Goal: Transaction & Acquisition: Subscribe to service/newsletter

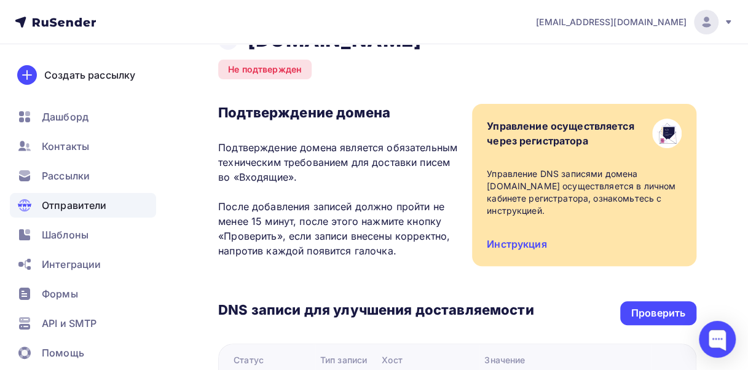
scroll to position [61, 0]
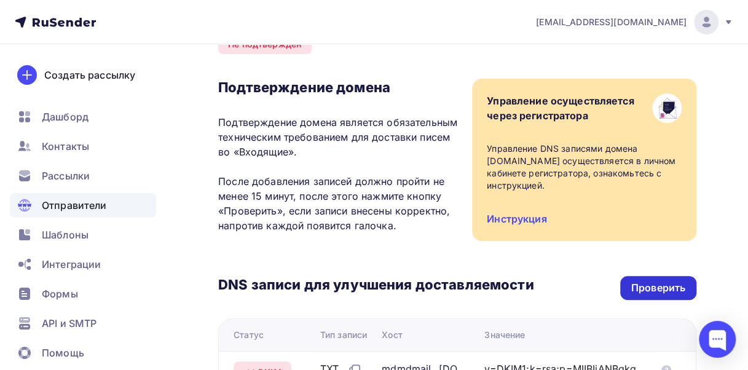
click at [651, 285] on div "Проверить" at bounding box center [658, 288] width 54 height 14
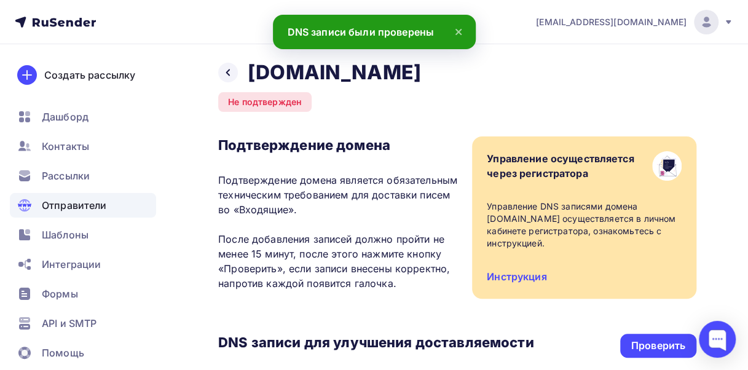
scroll to position [0, 0]
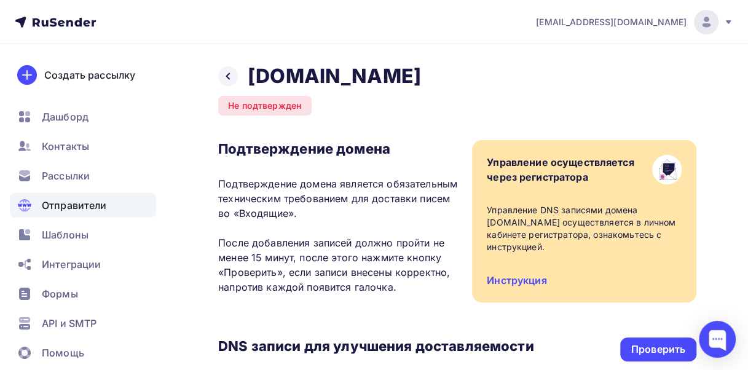
click at [269, 103] on div "Не подтвержден" at bounding box center [264, 106] width 93 height 20
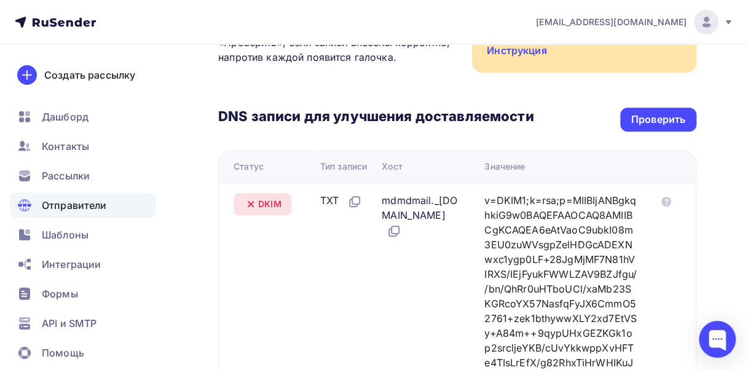
scroll to position [246, 0]
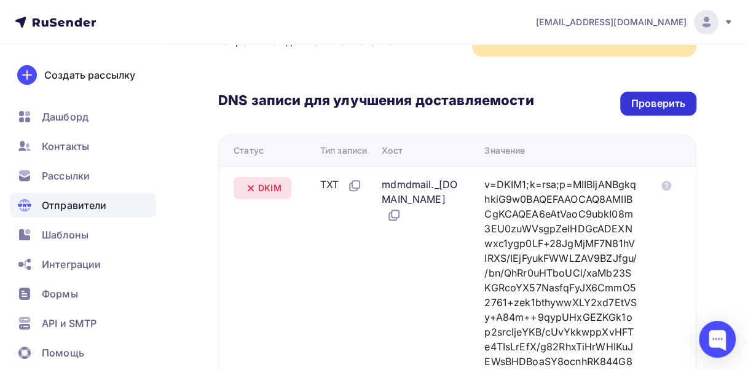
click at [668, 105] on div "Проверить" at bounding box center [658, 104] width 54 height 14
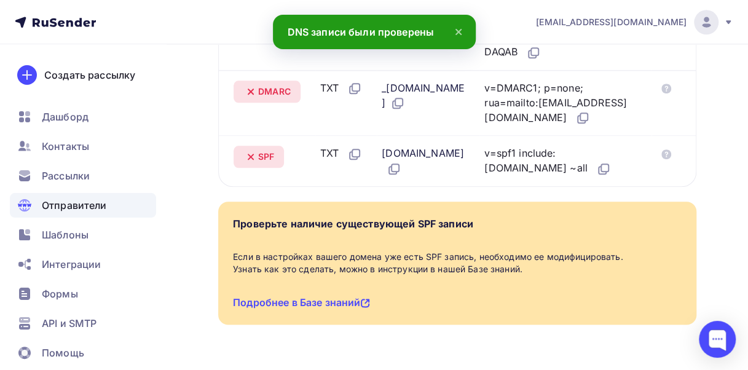
scroll to position [676, 0]
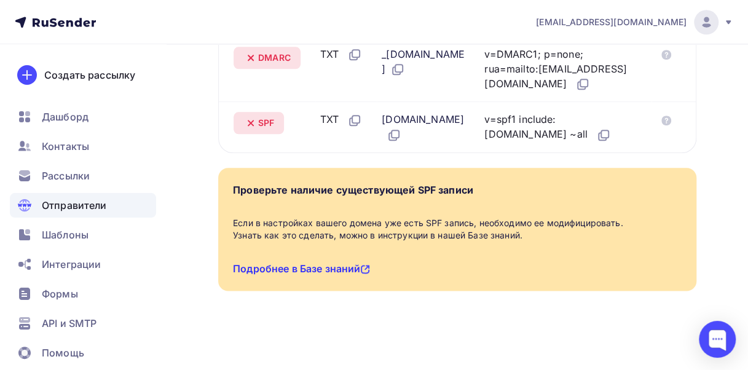
click at [320, 268] on link "Подробнее в Базе знаний" at bounding box center [301, 269] width 137 height 12
click at [307, 266] on link "Подробнее в Базе знаний" at bounding box center [301, 269] width 137 height 12
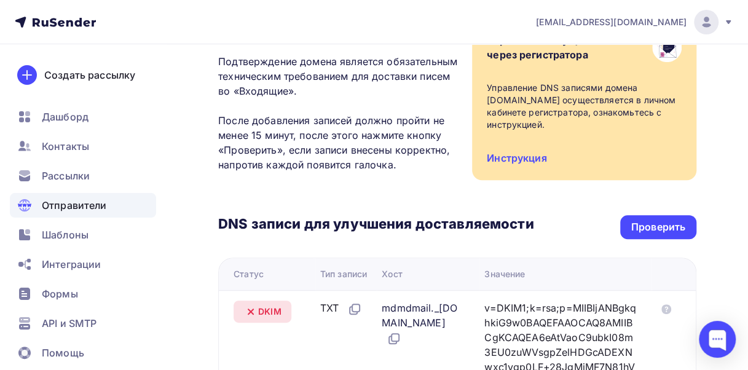
scroll to position [0, 0]
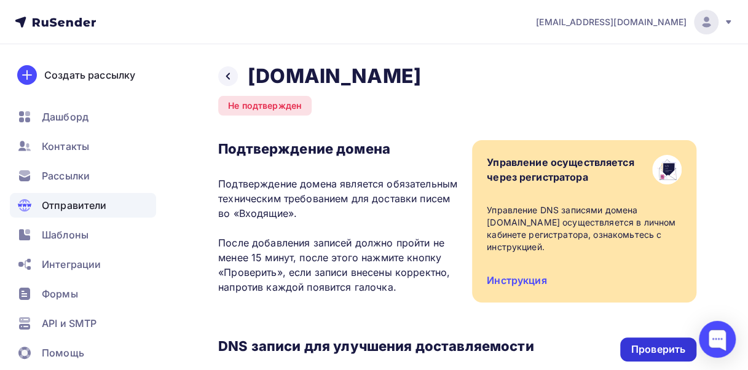
click at [658, 353] on div "Проверить" at bounding box center [658, 349] width 54 height 14
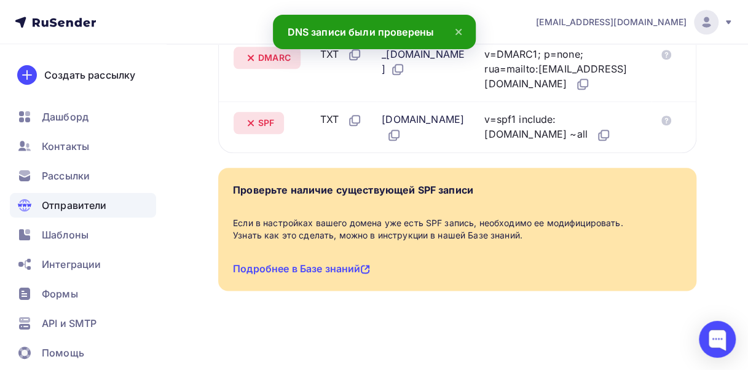
scroll to position [676, 0]
click at [293, 265] on link "Подробнее в Базе знаний" at bounding box center [301, 269] width 137 height 12
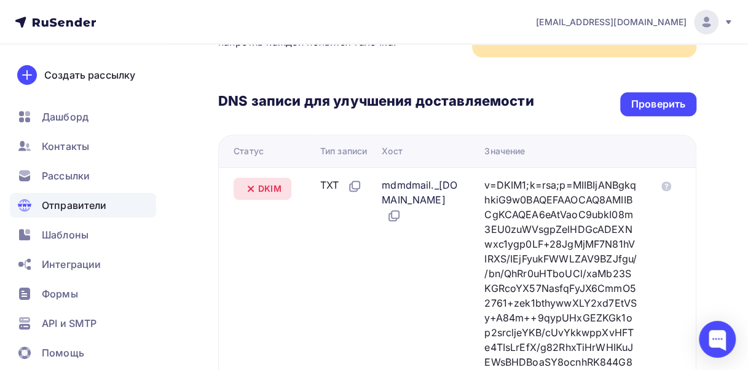
scroll to position [0, 0]
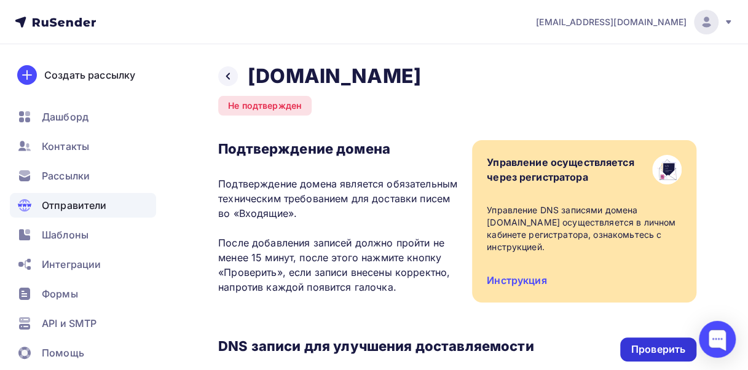
click at [657, 349] on div "Проверить" at bounding box center [658, 349] width 54 height 14
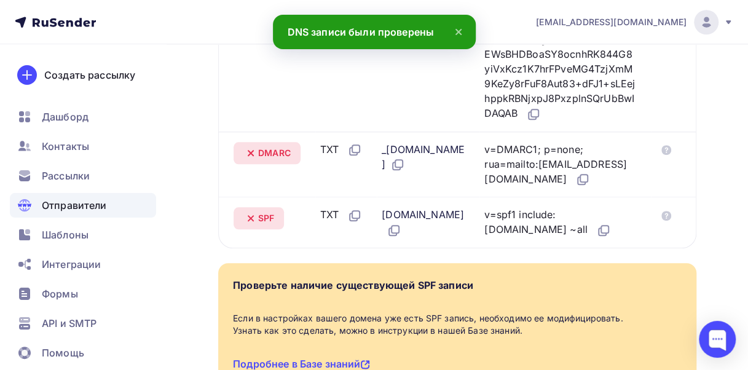
scroll to position [676, 0]
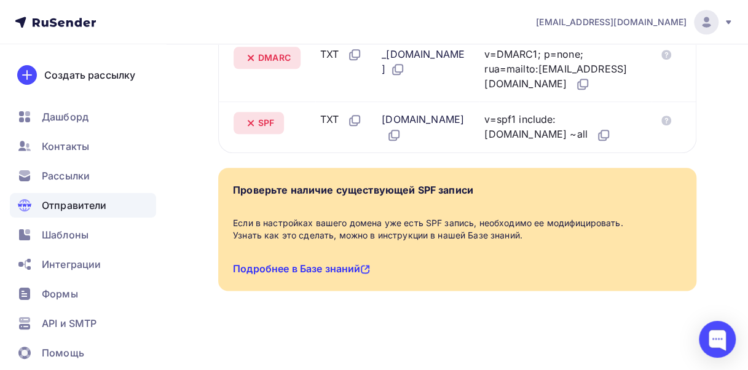
click at [317, 270] on link "Подробнее в Базе знаний" at bounding box center [301, 269] width 137 height 12
click at [266, 266] on link "Подробнее в Базе знаний" at bounding box center [301, 269] width 137 height 12
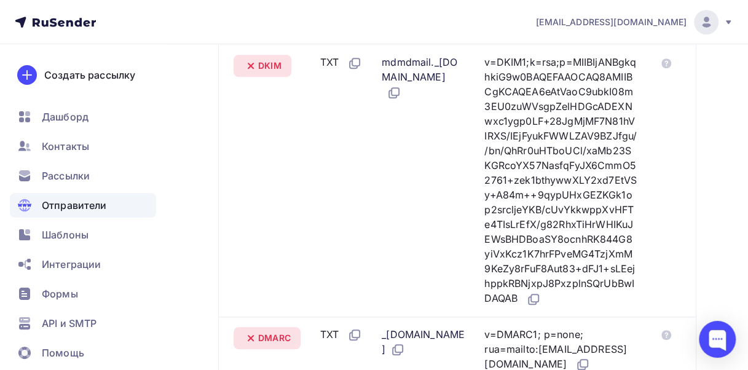
scroll to position [0, 0]
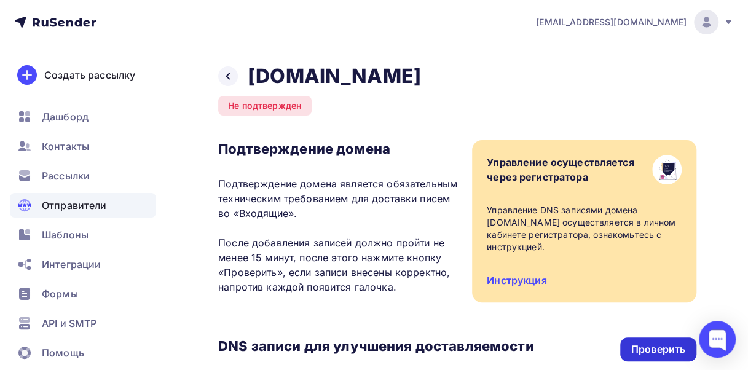
click at [665, 348] on div "Проверить" at bounding box center [658, 349] width 54 height 14
click at [652, 348] on div "Проверить" at bounding box center [658, 349] width 54 height 14
click at [653, 347] on div "Проверить" at bounding box center [658, 349] width 54 height 14
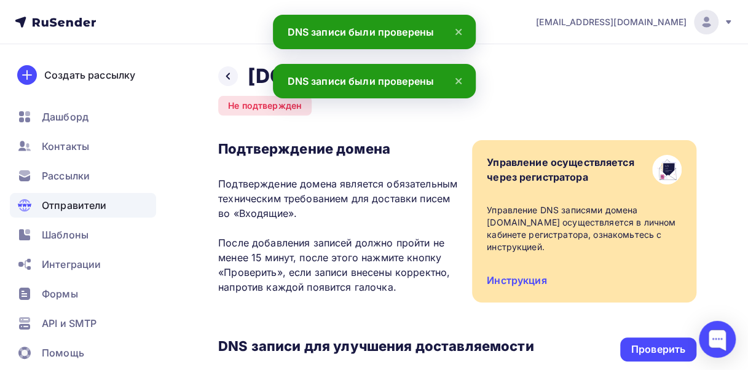
scroll to position [184, 0]
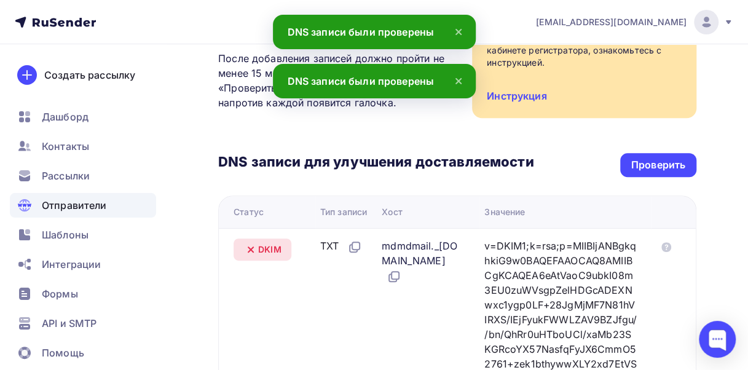
drag, startPoint x: 459, startPoint y: 81, endPoint x: 457, endPoint y: 53, distance: 27.7
click at [459, 80] on icon at bounding box center [458, 81] width 15 height 15
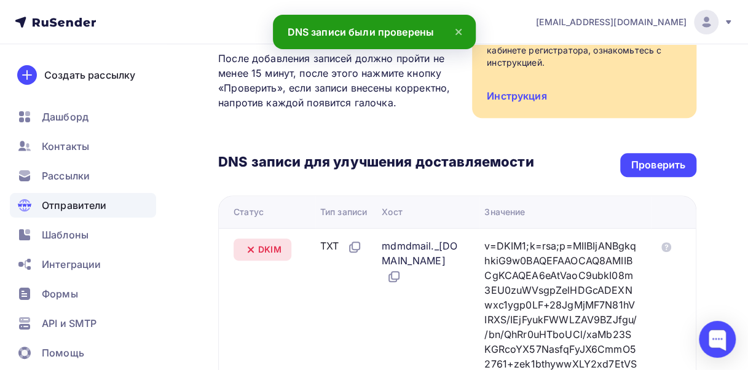
click at [459, 26] on icon at bounding box center [458, 32] width 15 height 15
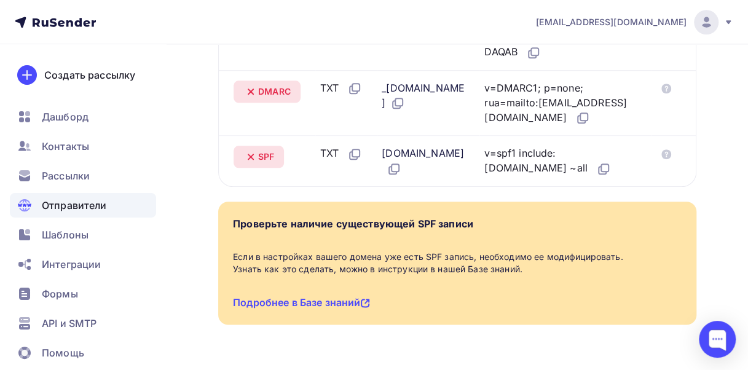
scroll to position [676, 0]
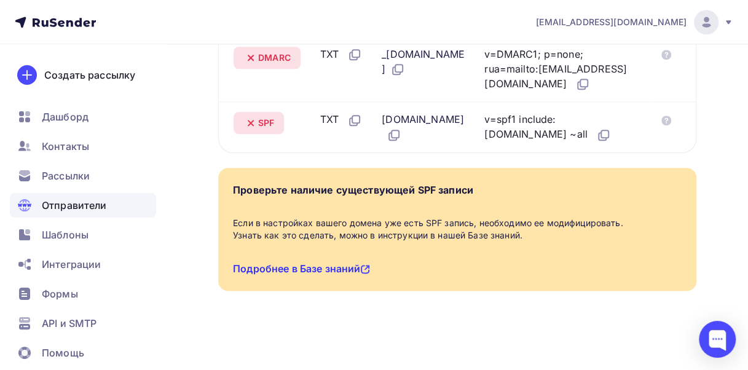
click at [304, 266] on link "Подробнее в Базе знаний" at bounding box center [301, 269] width 137 height 12
click at [270, 267] on link "Подробнее в Базе знаний" at bounding box center [301, 269] width 137 height 12
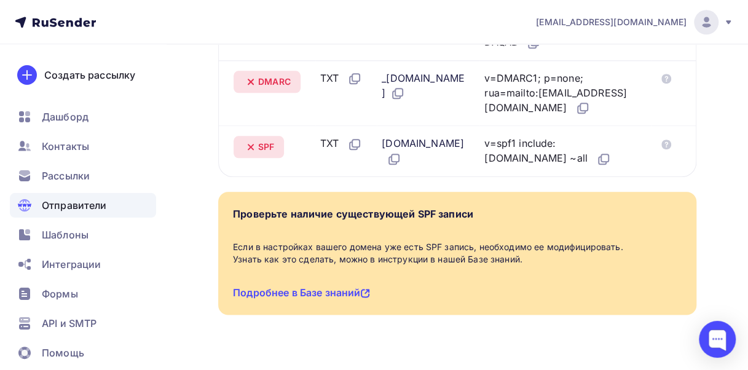
scroll to position [553, 0]
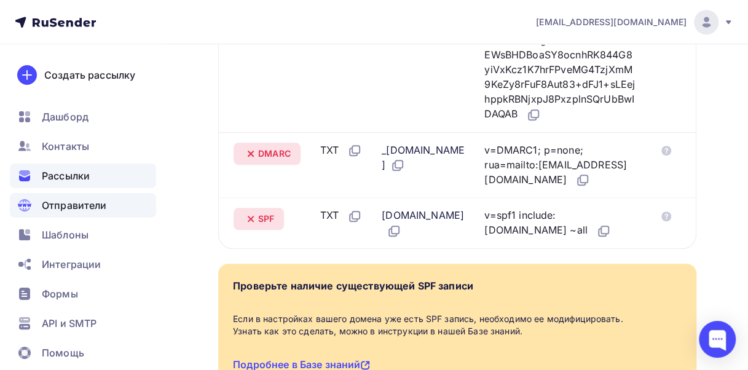
click at [63, 168] on span "Рассылки" at bounding box center [66, 175] width 48 height 15
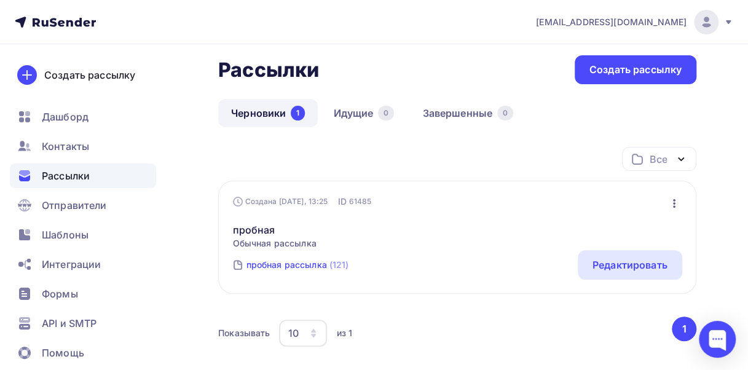
scroll to position [130, 0]
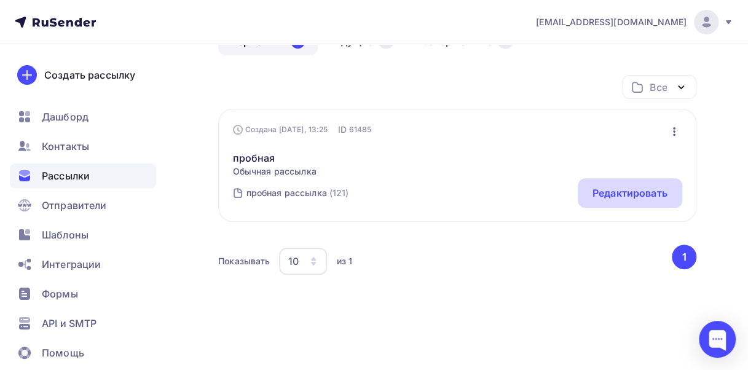
click at [615, 191] on div "Редактировать" at bounding box center [630, 193] width 75 height 15
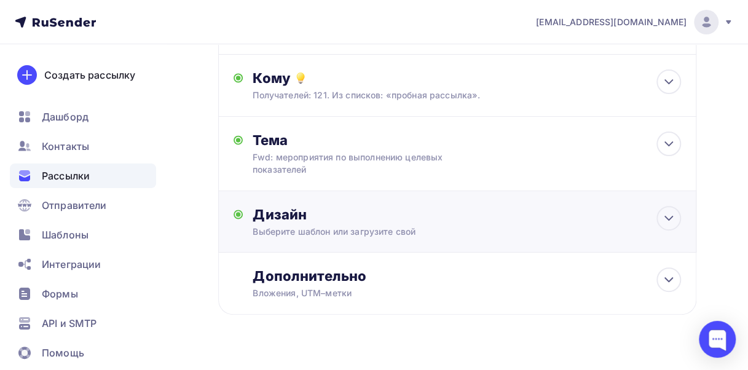
scroll to position [123, 0]
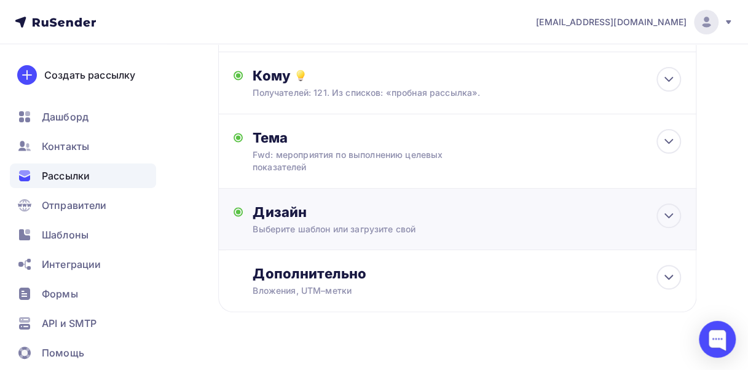
click at [353, 231] on div "Выберите шаблон или загрузите свой" at bounding box center [445, 229] width 385 height 12
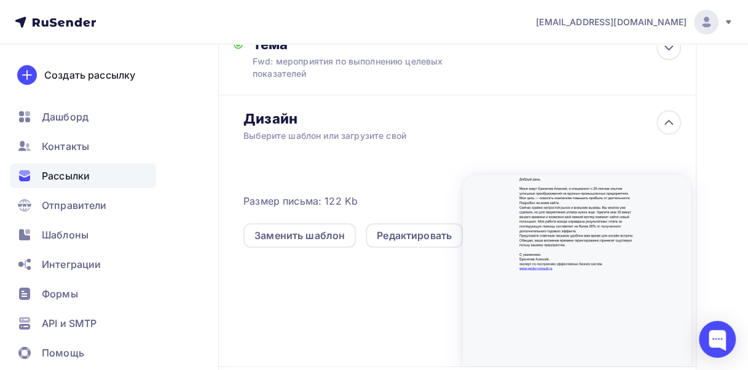
scroll to position [246, 0]
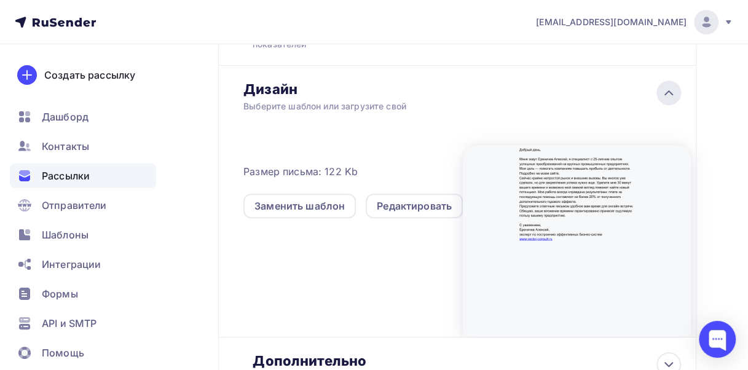
click at [668, 91] on icon at bounding box center [668, 92] width 15 height 15
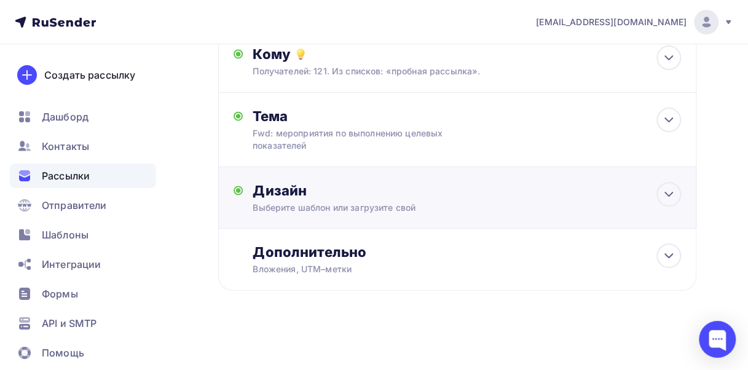
scroll to position [0, 0]
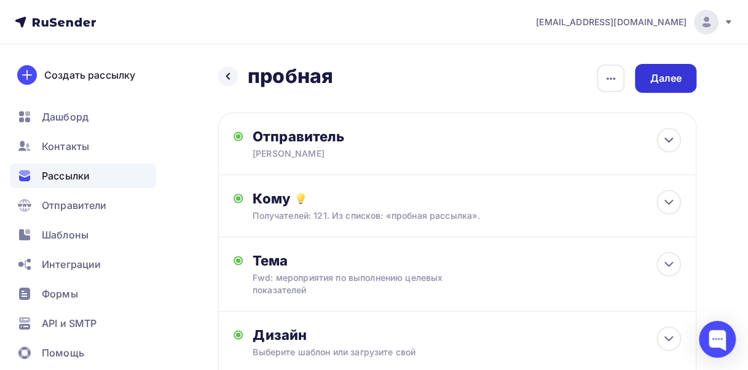
click at [674, 70] on div "Далее" at bounding box center [665, 78] width 61 height 29
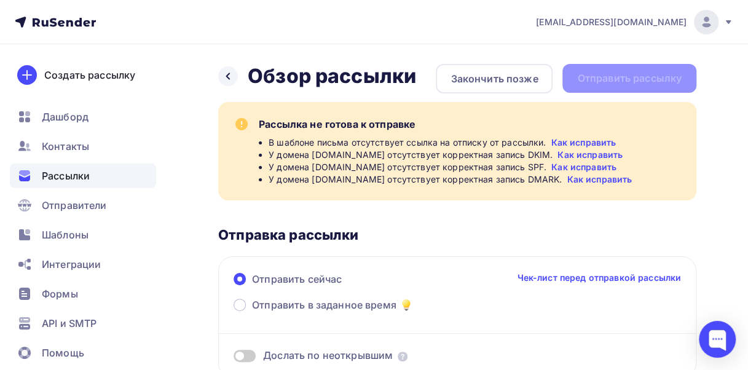
click at [572, 140] on link "Как исправить" at bounding box center [583, 142] width 65 height 12
click at [607, 177] on link "Как исправить" at bounding box center [599, 179] width 65 height 12
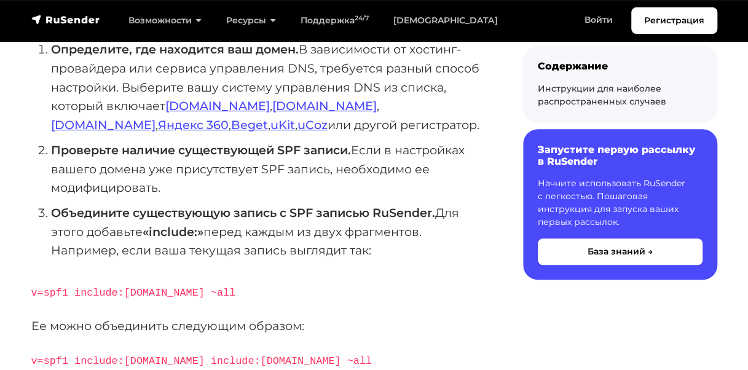
scroll to position [307, 0]
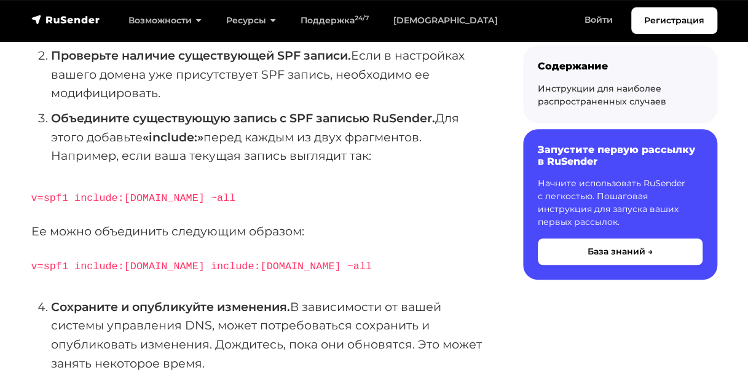
scroll to position [369, 0]
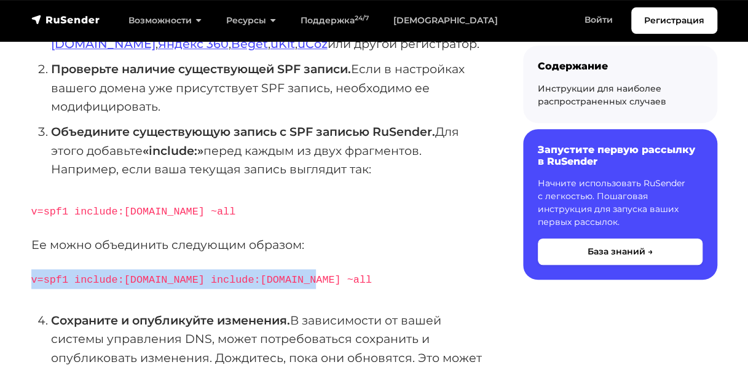
drag, startPoint x: 32, startPoint y: 278, endPoint x: 317, endPoint y: 278, distance: 285.3
click at [317, 278] on p "v=spf1 include:rsndr.ru include:domain.ru ~all" at bounding box center [257, 279] width 452 height 20
copy code "v=spf1 include:rsndr.ru include:domain.ru ~all"
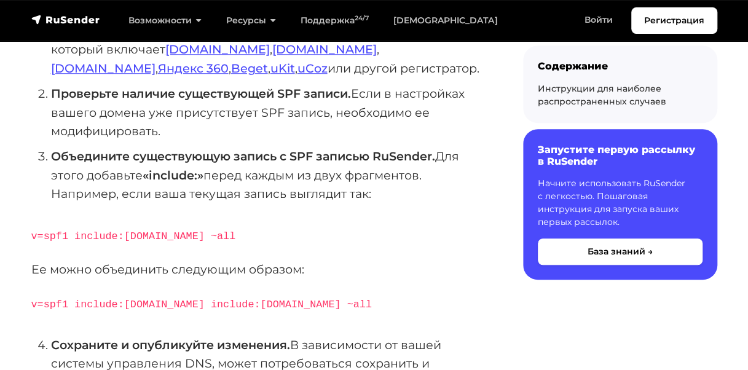
scroll to position [369, 0]
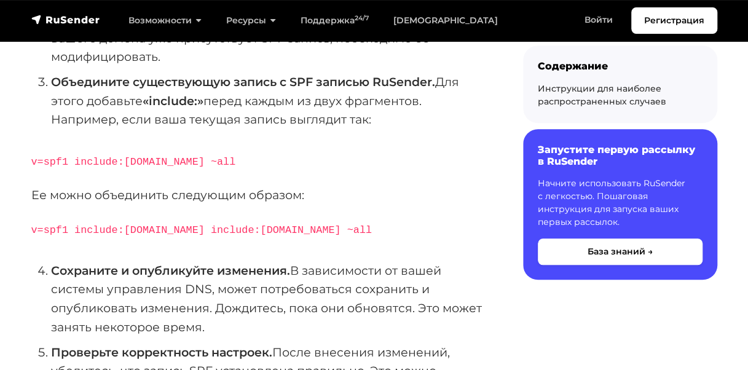
scroll to position [430, 0]
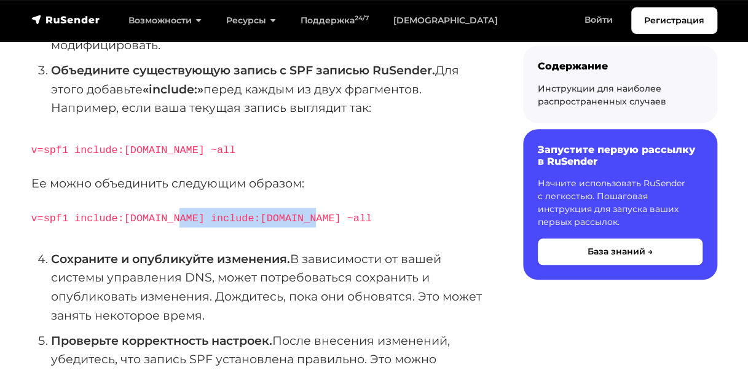
drag, startPoint x: 168, startPoint y: 213, endPoint x: 323, endPoint y: 218, distance: 155.0
click at [323, 218] on p "v=spf1 include:[DOMAIN_NAME] include:[DOMAIN_NAME] ~all" at bounding box center [257, 218] width 452 height 20
drag, startPoint x: 30, startPoint y: 218, endPoint x: 330, endPoint y: 222, distance: 300.0
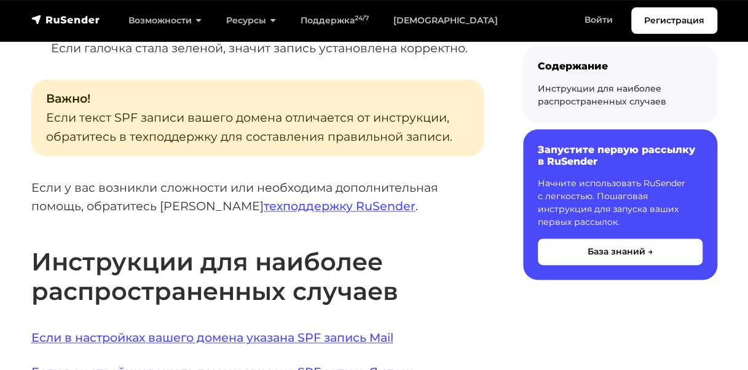
scroll to position [799, 0]
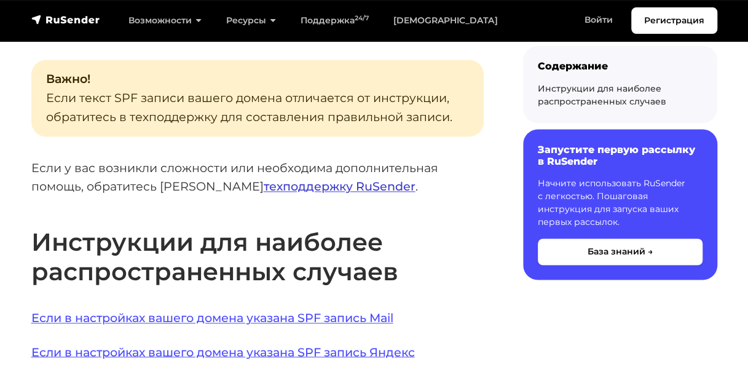
click at [264, 186] on link "техподдержку RuSender" at bounding box center [340, 186] width 152 height 15
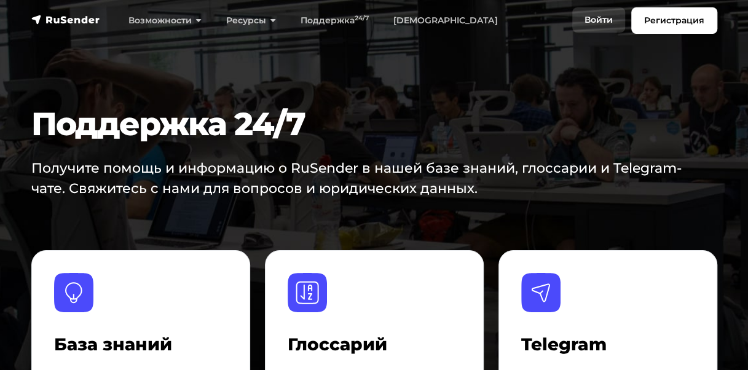
click at [598, 21] on link "Войти" at bounding box center [598, 19] width 53 height 25
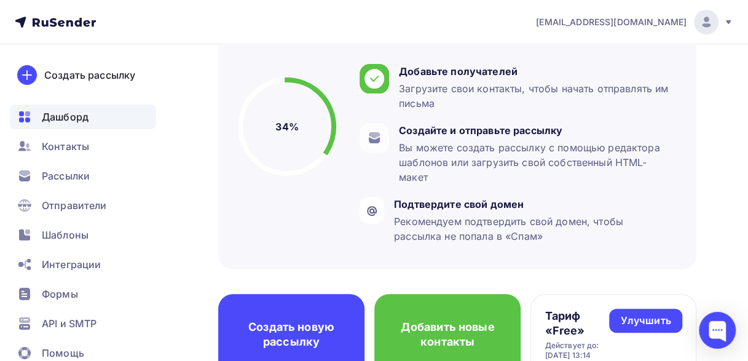
scroll to position [123, 0]
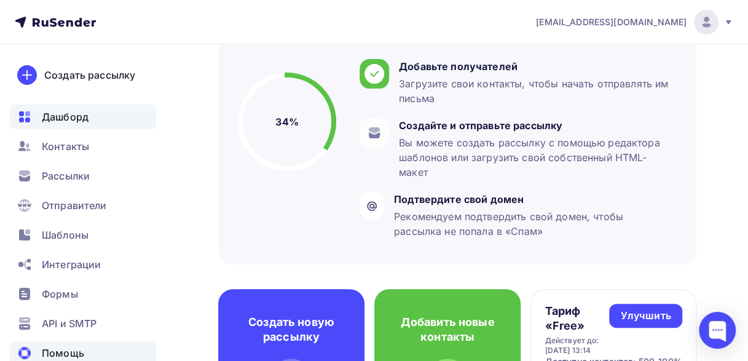
click at [66, 352] on span "Помощь" at bounding box center [63, 352] width 42 height 15
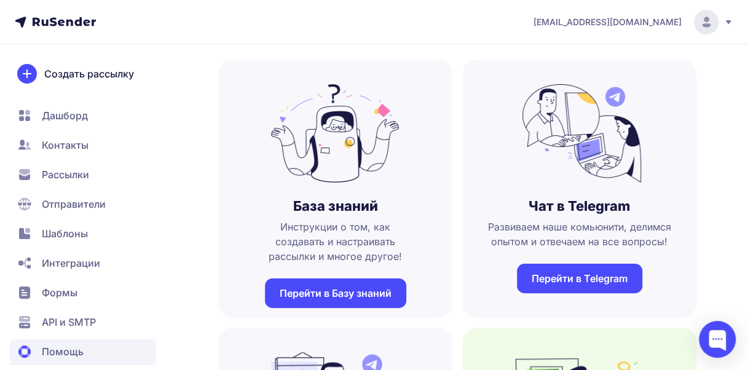
scroll to position [123, 0]
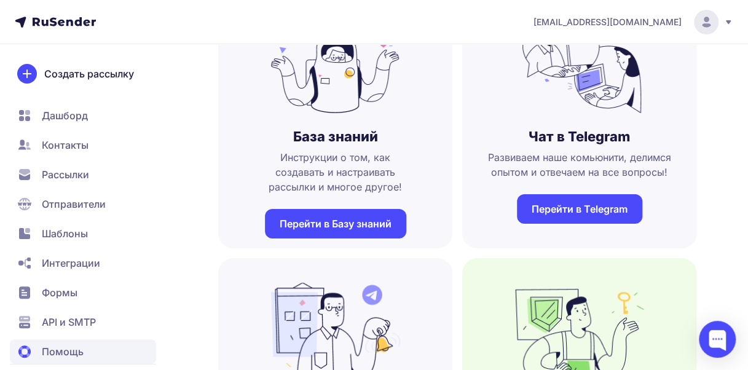
click at [550, 207] on link "Перейти в Telegram" at bounding box center [579, 209] width 125 height 30
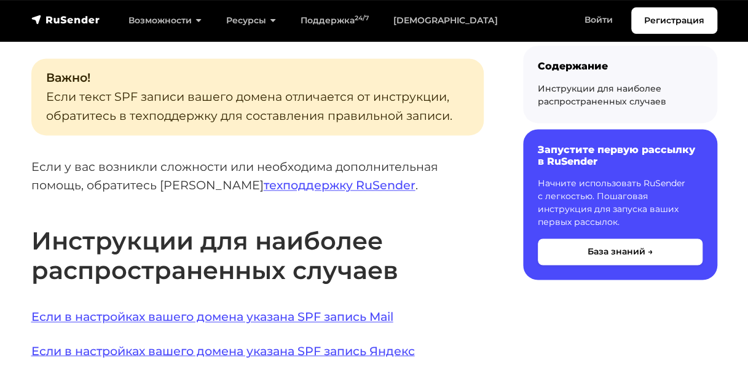
scroll to position [799, 0]
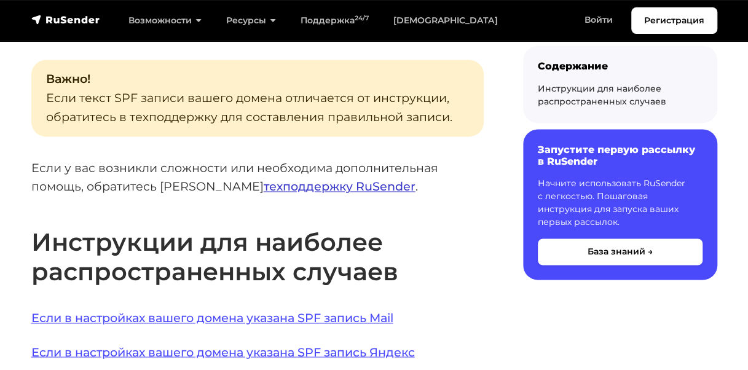
click at [264, 183] on link "техподдержку RuSender" at bounding box center [340, 186] width 152 height 15
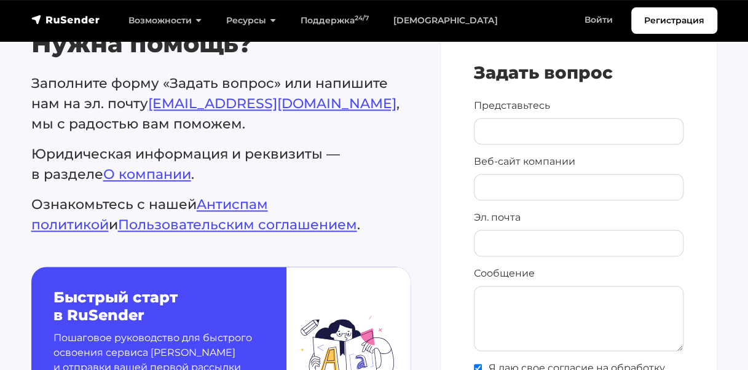
scroll to position [615, 0]
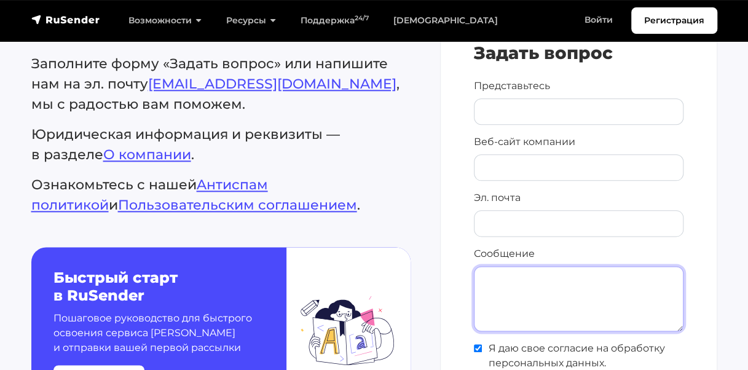
paste textarea "v=spf1 ip4:31.31.197.38 a mx include:_[DOMAIN_NAME] ~all"
type textarea "v=spf1 ip4:31.31.197.38 a mx include:_[DOMAIN_NAME] ~all"
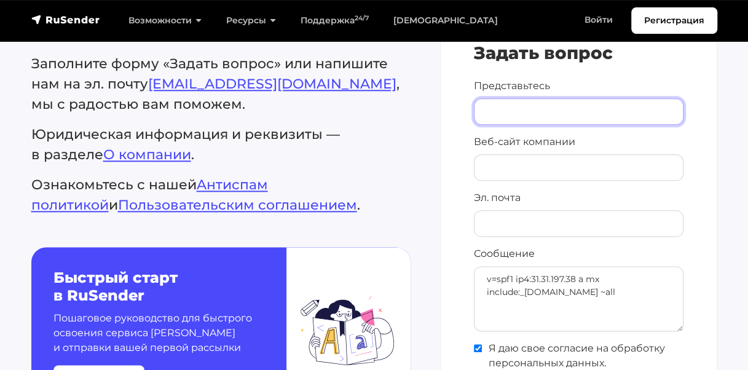
click at [505, 115] on input "Представьтесь" at bounding box center [579, 111] width 210 height 26
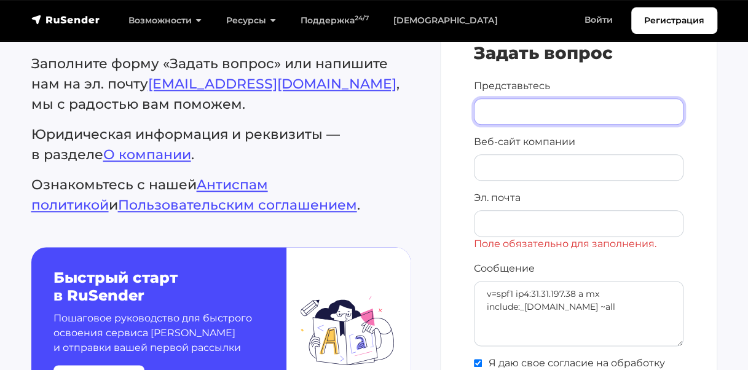
type input "[PERSON_NAME]"
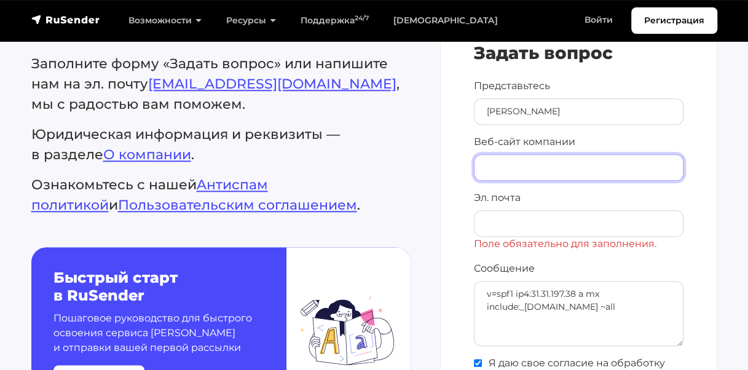
click at [507, 165] on input "Веб-сайт компании" at bounding box center [579, 167] width 210 height 26
type input "м"
type input "[DOMAIN_NAME]"
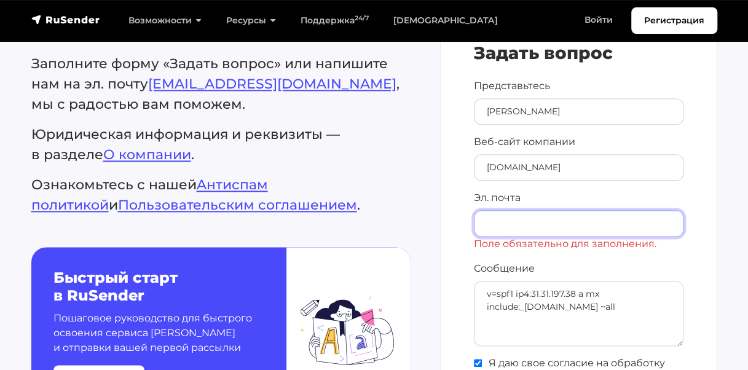
click at [518, 213] on input "Эл. почта" at bounding box center [579, 223] width 210 height 26
type input "info@vector-consult.ru"
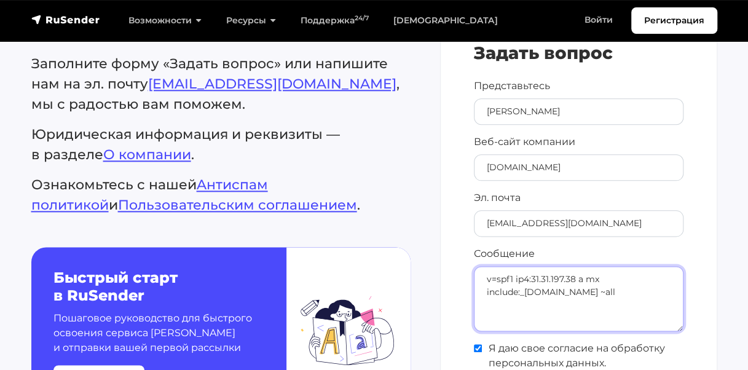
drag, startPoint x: 488, startPoint y: 282, endPoint x: 477, endPoint y: 310, distance: 30.4
click at [488, 282] on textarea "v=spf1 ip4:31.31.197.38 a mx include:_spf.hosting.reg.ru ~all" at bounding box center [579, 298] width 210 height 65
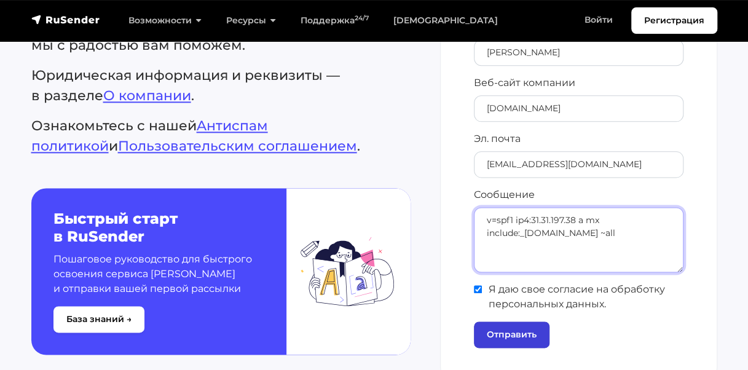
scroll to position [676, 0]
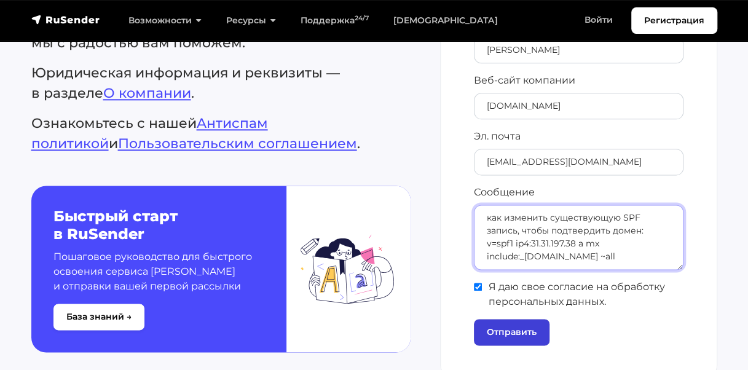
type textarea "как изменить существующую SPF запись, чтобы подтвердить домен: v=spf1 ip4:31.31…"
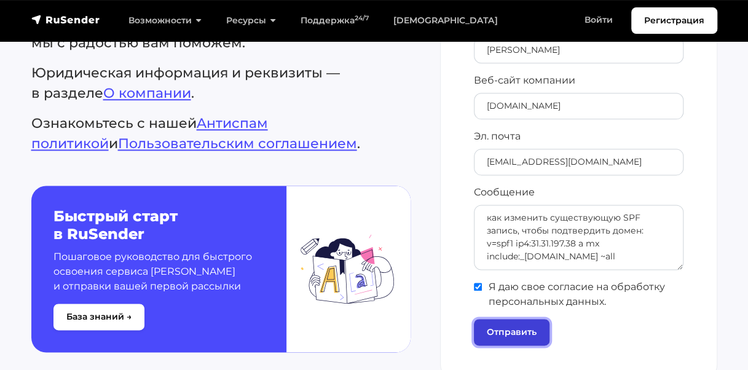
click at [511, 330] on input "Отправить" at bounding box center [512, 332] width 76 height 26
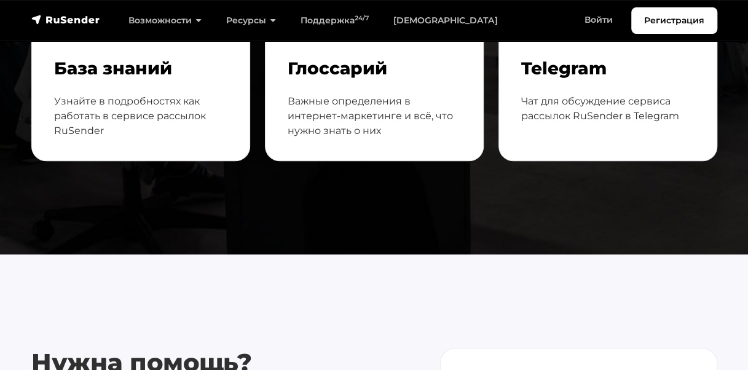
scroll to position [0, 0]
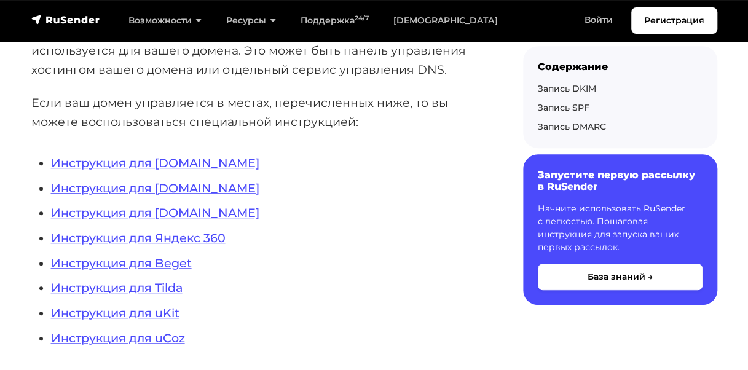
scroll to position [246, 0]
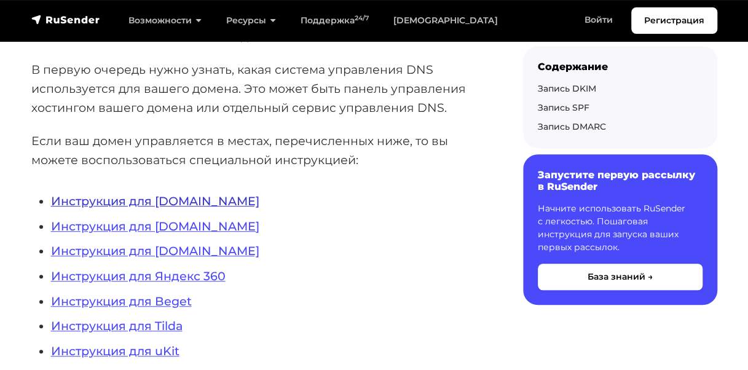
click at [133, 199] on link "Инструкция для REG.RU" at bounding box center [155, 201] width 208 height 15
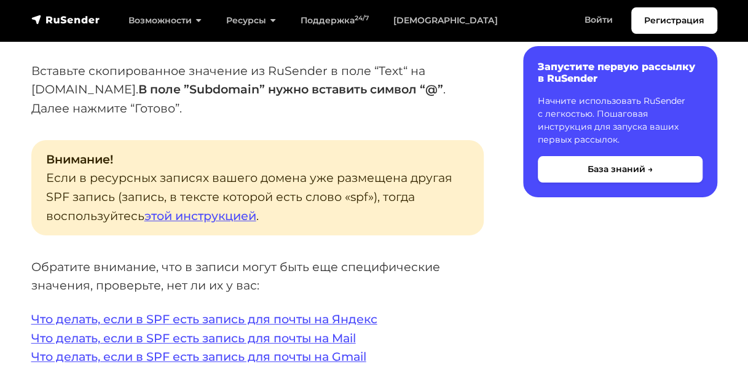
scroll to position [2213, 0]
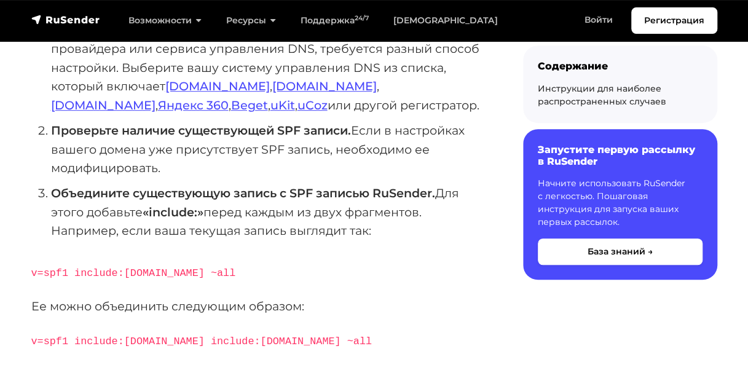
scroll to position [369, 0]
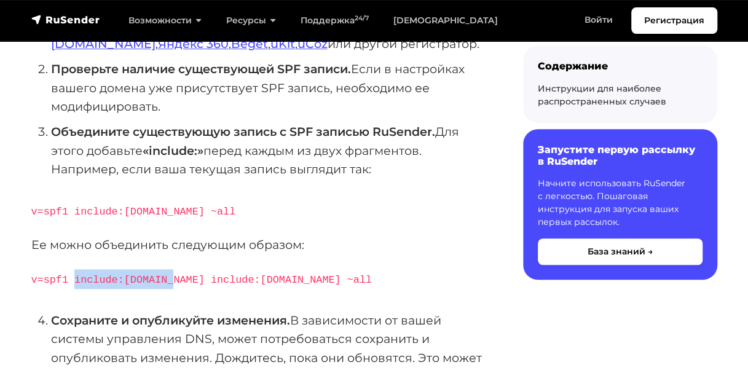
drag, startPoint x: 72, startPoint y: 278, endPoint x: 159, endPoint y: 277, distance: 86.7
click at [159, 277] on code "v=spf1 include:[DOMAIN_NAME] include:[DOMAIN_NAME] ~all" at bounding box center [201, 280] width 341 height 12
copy code "include:[DOMAIN_NAME]"
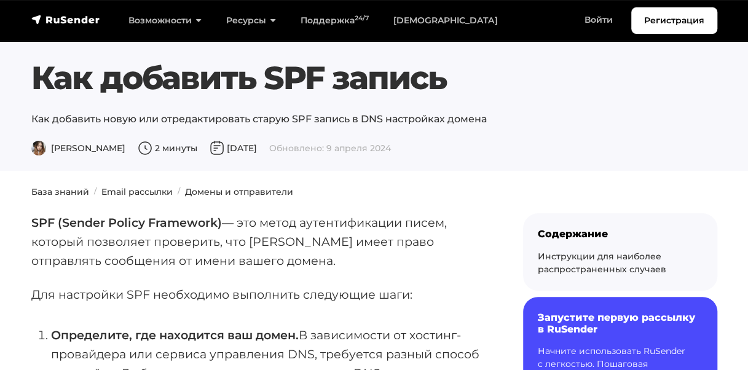
scroll to position [0, 0]
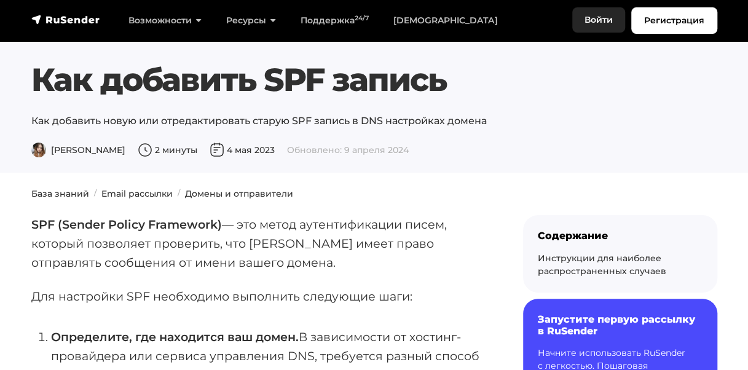
click at [599, 21] on link "Войти" at bounding box center [598, 19] width 53 height 25
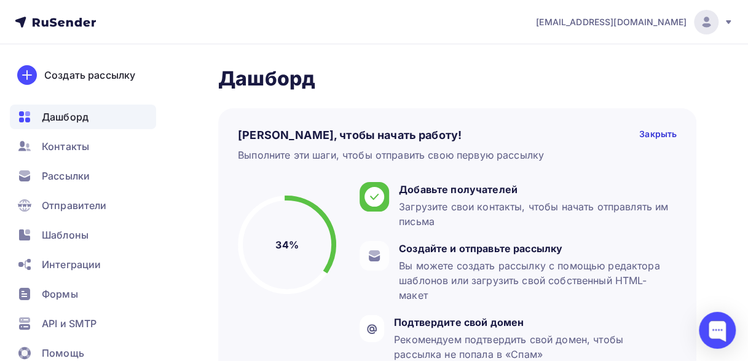
click at [64, 113] on span "Дашборд" at bounding box center [65, 116] width 47 height 15
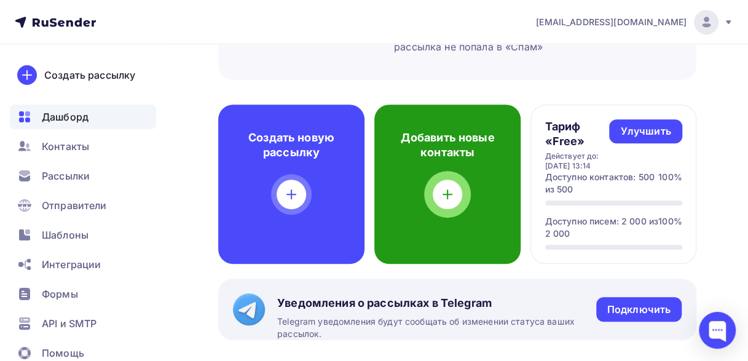
scroll to position [123, 0]
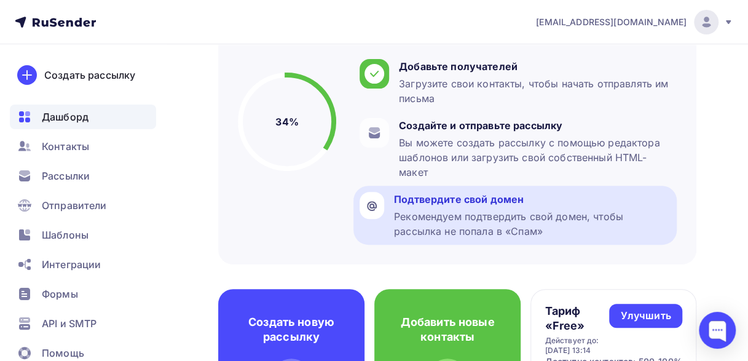
click at [441, 210] on div "Рекомендуем подтвердить свой домен, чтобы рассылка не попала в «Спам»" at bounding box center [532, 224] width 277 height 30
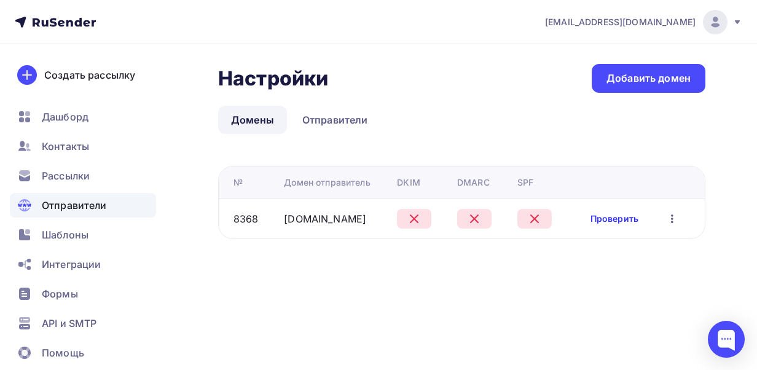
click at [610, 214] on link "Проверить" at bounding box center [615, 219] width 48 height 12
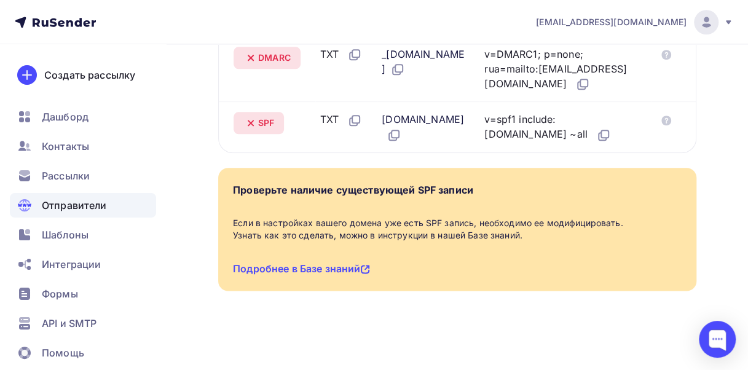
scroll to position [676, 0]
drag, startPoint x: 612, startPoint y: 118, endPoint x: 631, endPoint y: 117, distance: 19.1
click at [631, 117] on div "v=spf1 include:rsndr.ru ~all" at bounding box center [560, 127] width 152 height 31
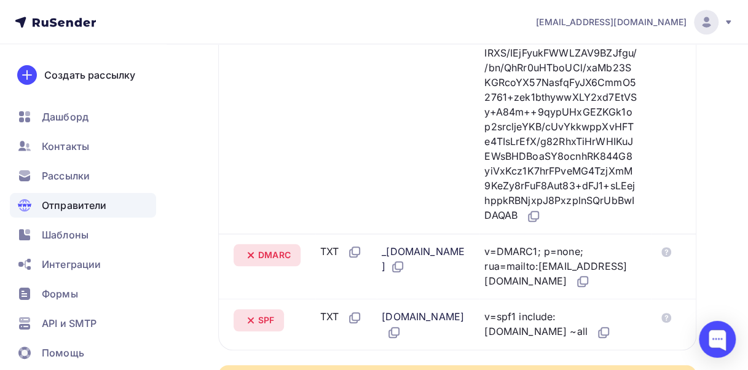
scroll to position [245, 0]
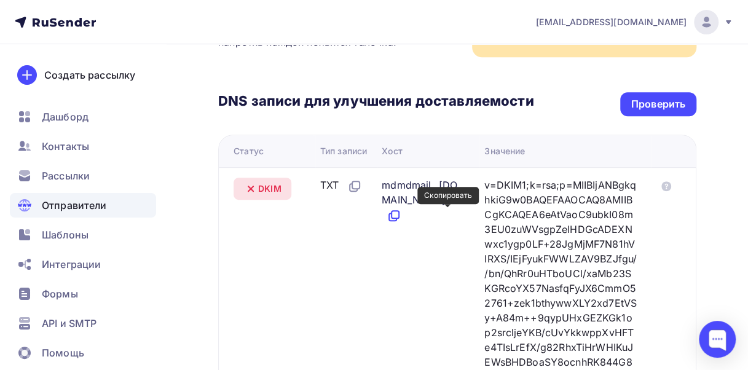
click at [399, 212] on icon at bounding box center [395, 214] width 7 height 7
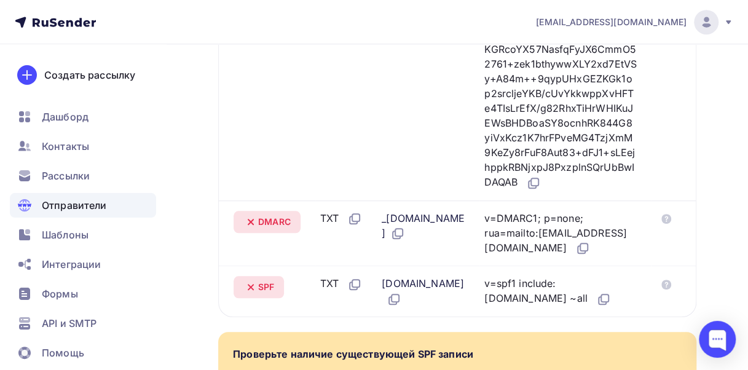
scroll to position [491, 0]
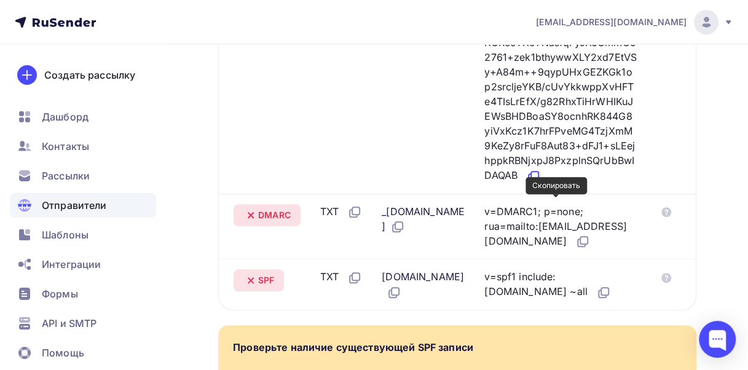
click at [541, 184] on icon at bounding box center [533, 176] width 15 height 15
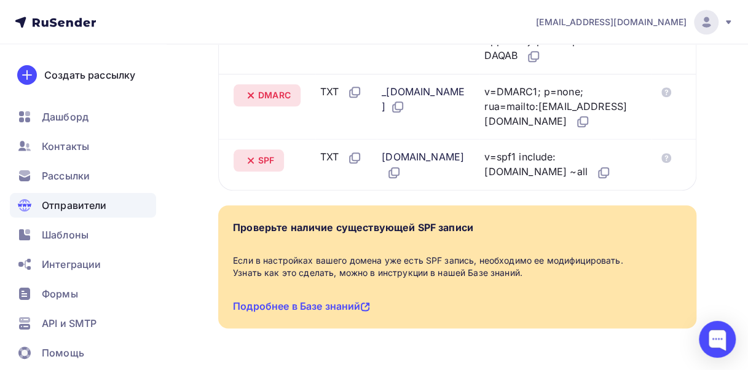
scroll to position [614, 0]
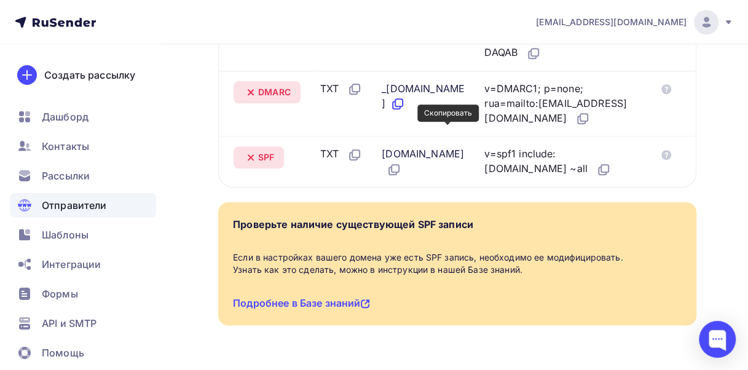
click at [405, 111] on icon at bounding box center [397, 104] width 15 height 15
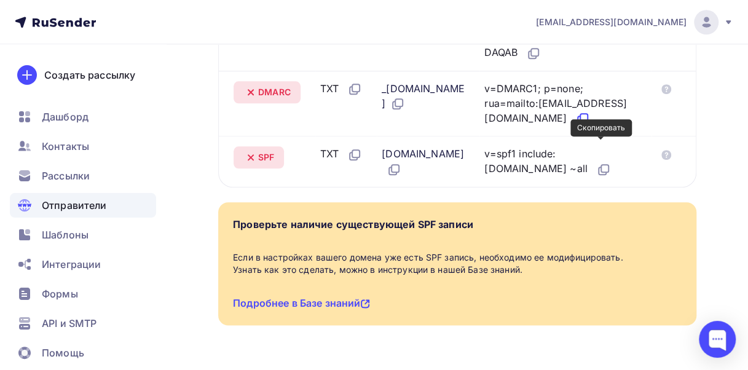
click at [590, 126] on icon at bounding box center [582, 118] width 15 height 15
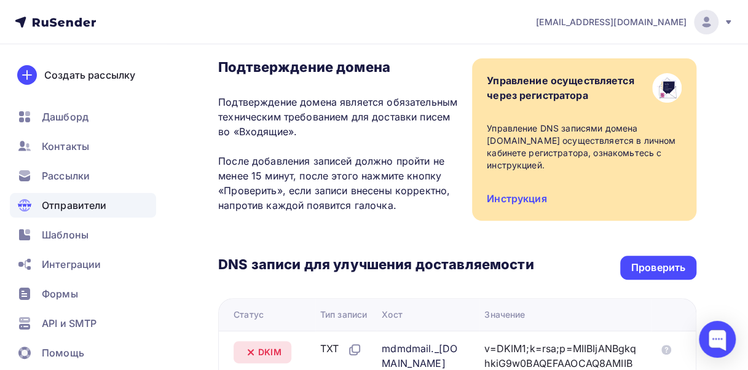
scroll to position [0, 0]
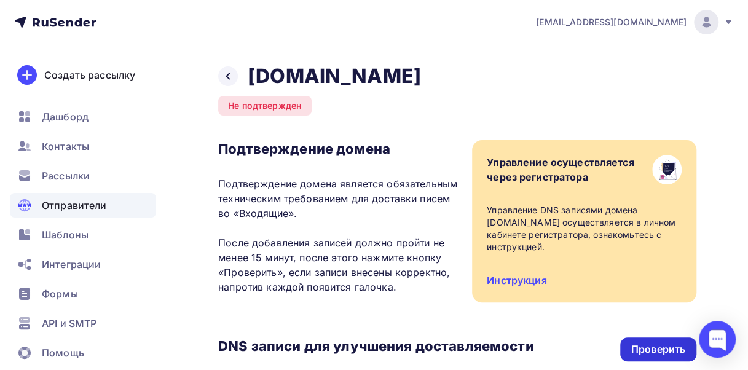
click at [653, 348] on div "Проверить" at bounding box center [658, 349] width 54 height 14
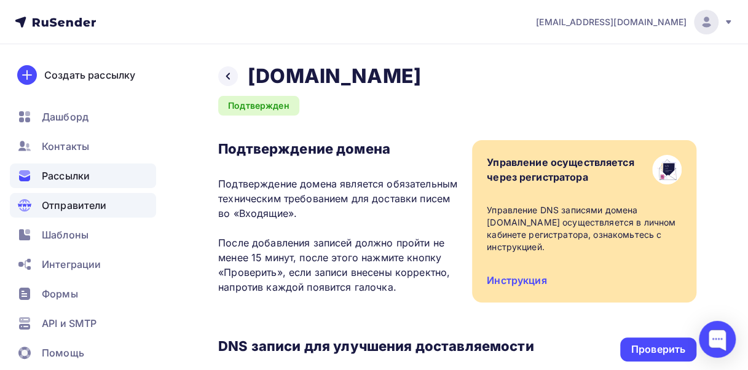
click at [59, 171] on span "Рассылки" at bounding box center [66, 175] width 48 height 15
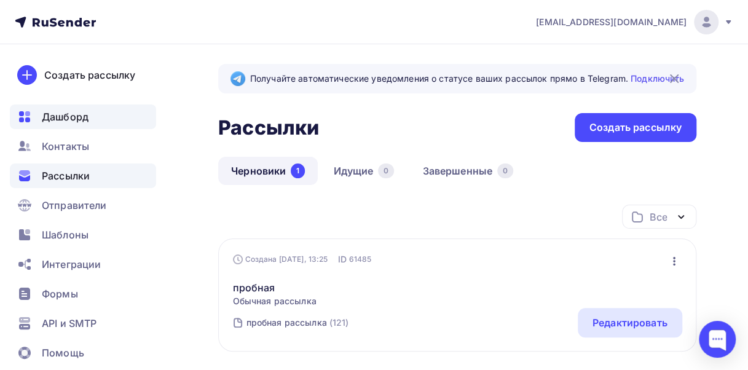
click at [57, 112] on span "Дашборд" at bounding box center [65, 116] width 47 height 15
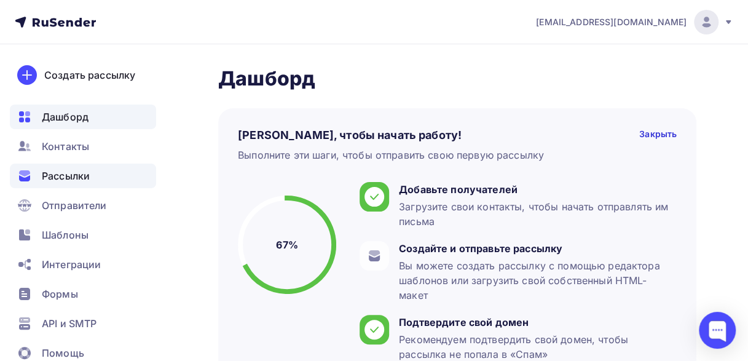
click at [73, 173] on span "Рассылки" at bounding box center [66, 175] width 48 height 15
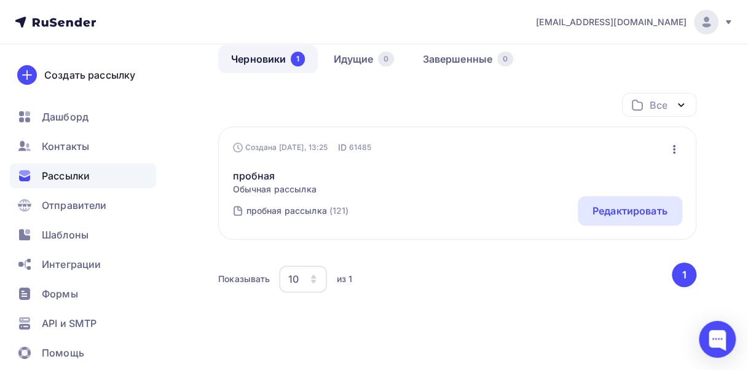
scroll to position [123, 0]
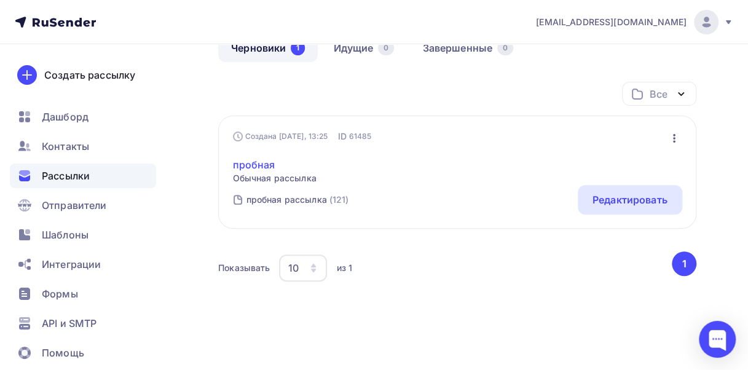
click at [258, 164] on link "пробная" at bounding box center [275, 164] width 84 height 15
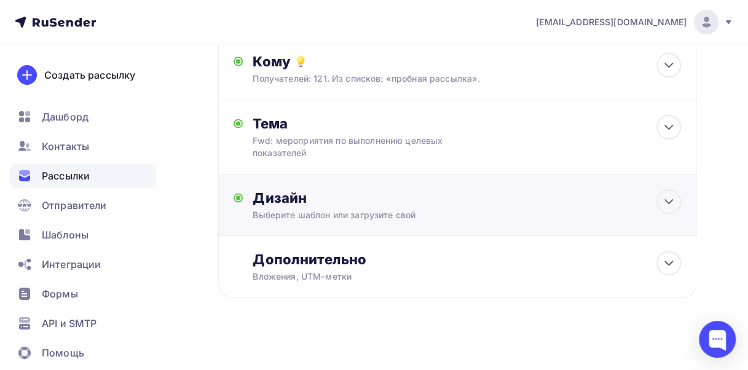
scroll to position [145, 0]
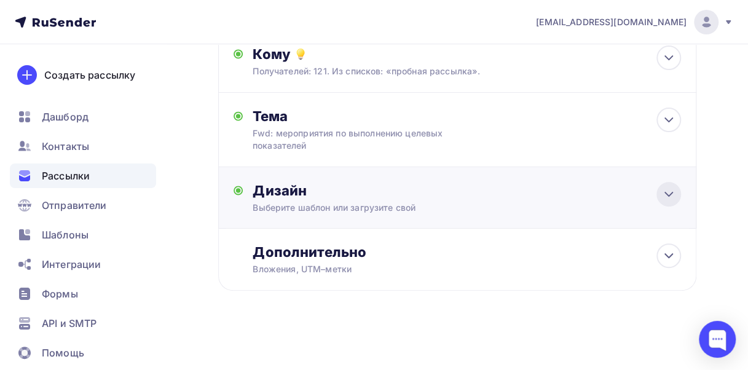
click at [668, 197] on icon at bounding box center [668, 194] width 15 height 15
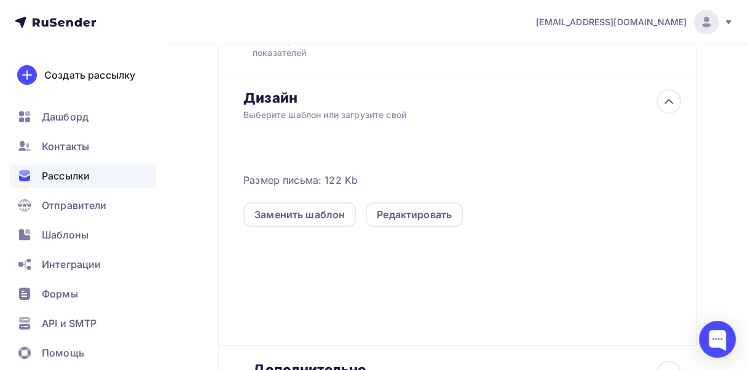
scroll to position [268, 0]
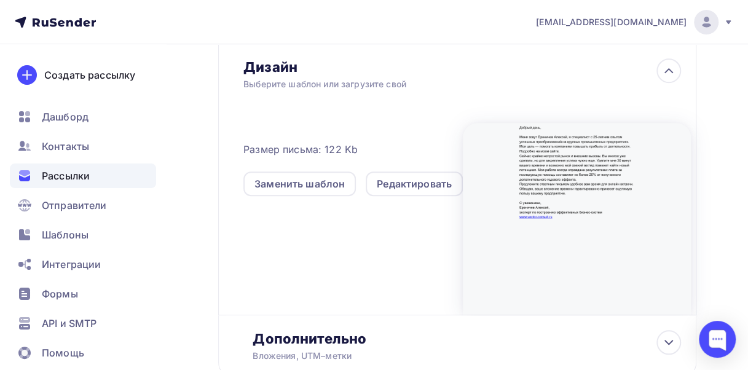
click at [318, 246] on div "Размер письма: 122 Kb Заменить шаблон Редактировать" at bounding box center [467, 212] width 448 height 205
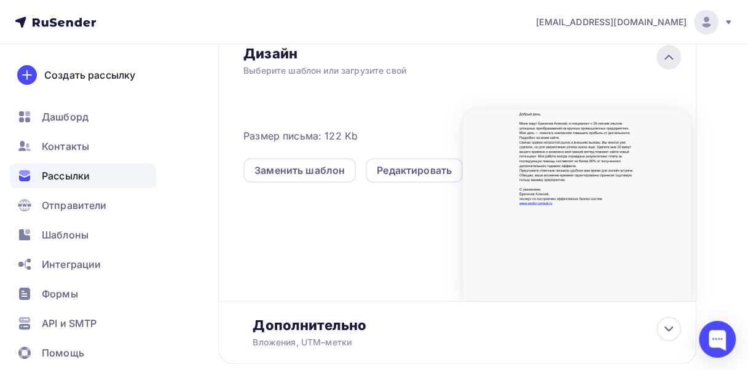
scroll to position [172, 0]
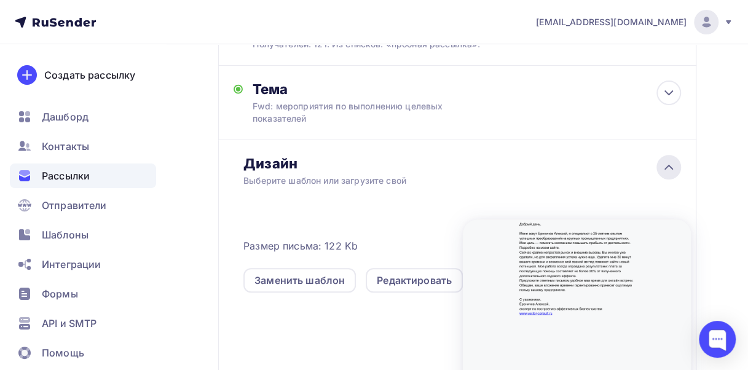
click at [670, 169] on icon at bounding box center [668, 167] width 15 height 15
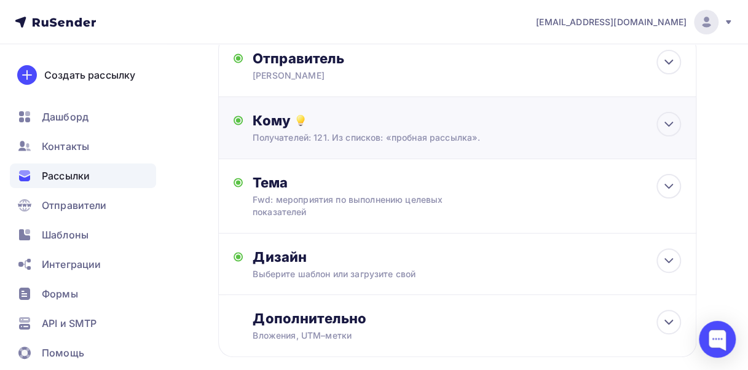
scroll to position [0, 0]
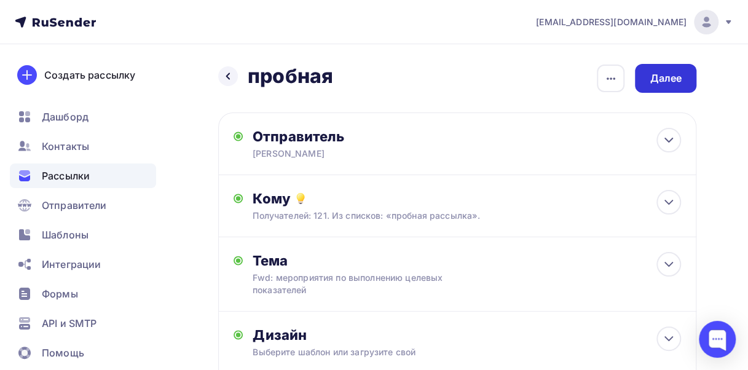
click at [671, 74] on div "Далее" at bounding box center [666, 78] width 32 height 14
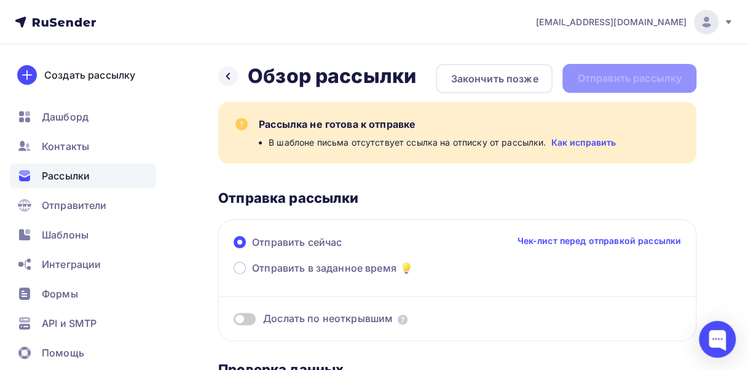
click at [584, 139] on link "Как исправить" at bounding box center [583, 142] width 65 height 12
click at [230, 75] on icon at bounding box center [228, 76] width 10 height 10
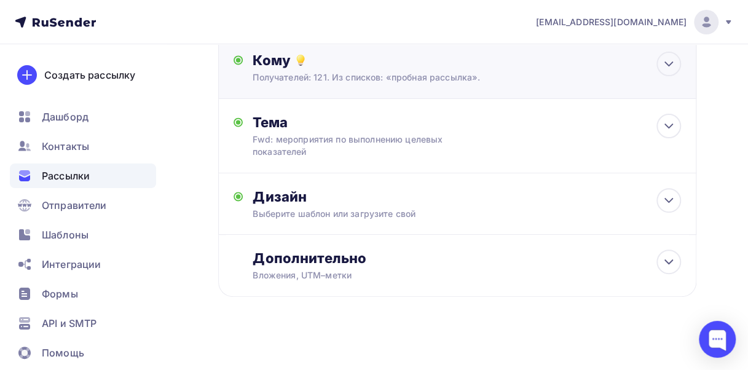
scroll to position [145, 0]
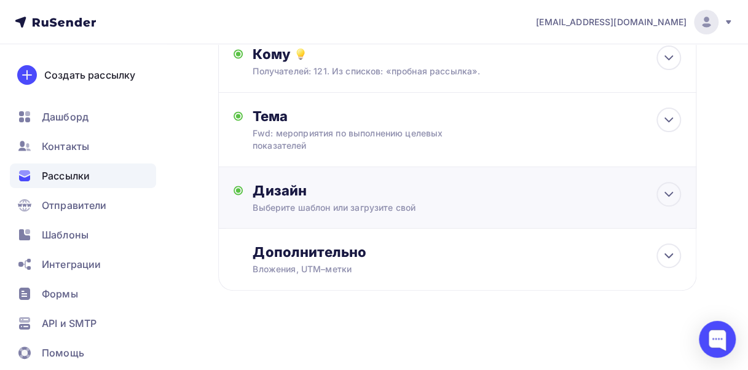
click at [344, 194] on div "Дизайн" at bounding box center [467, 190] width 428 height 17
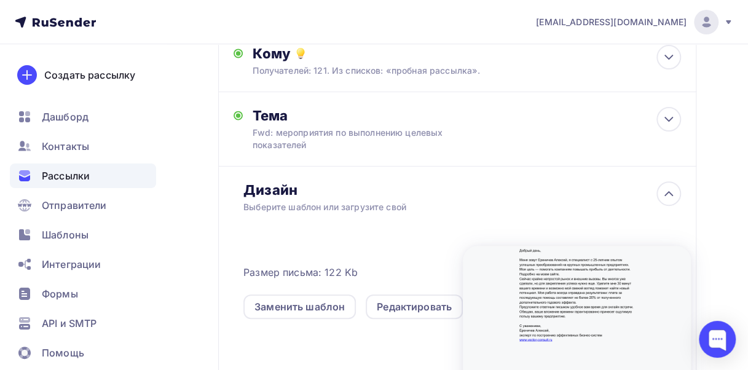
scroll to position [268, 0]
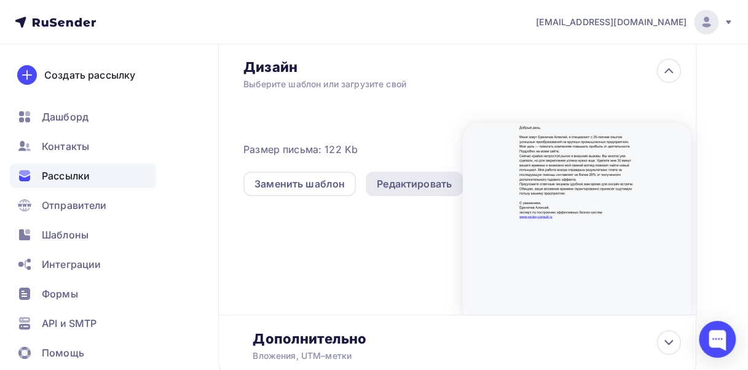
click at [409, 184] on div "Редактировать" at bounding box center [414, 183] width 75 height 15
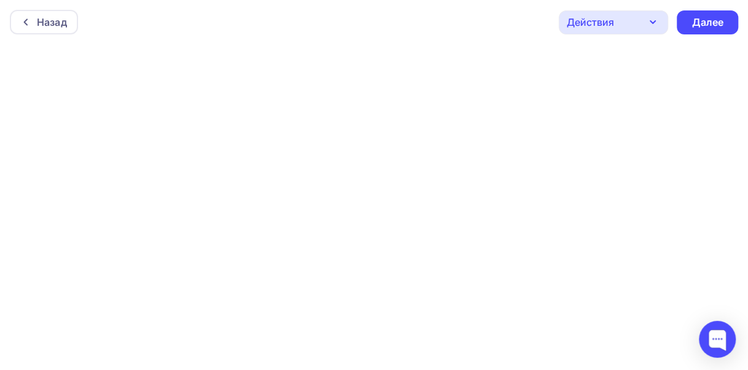
click at [653, 22] on icon "button" at bounding box center [652, 22] width 5 height 2
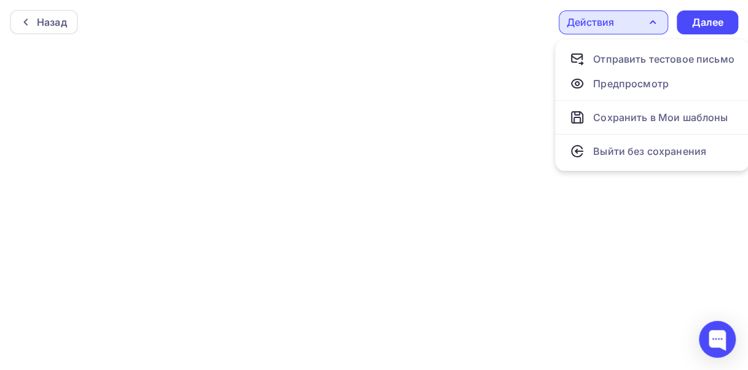
click at [653, 22] on icon "button" at bounding box center [653, 22] width 15 height 15
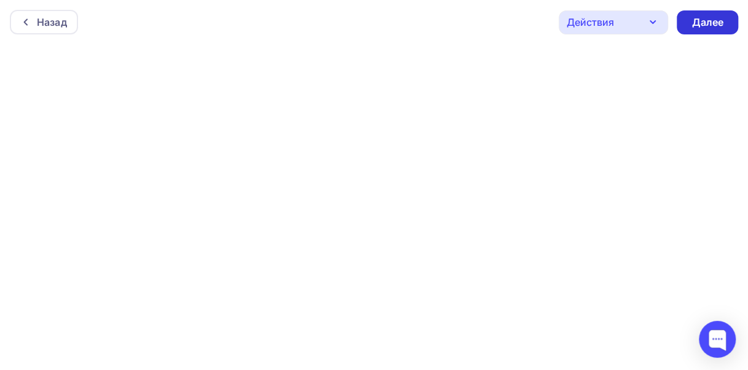
click at [700, 22] on div "Далее" at bounding box center [708, 22] width 32 height 14
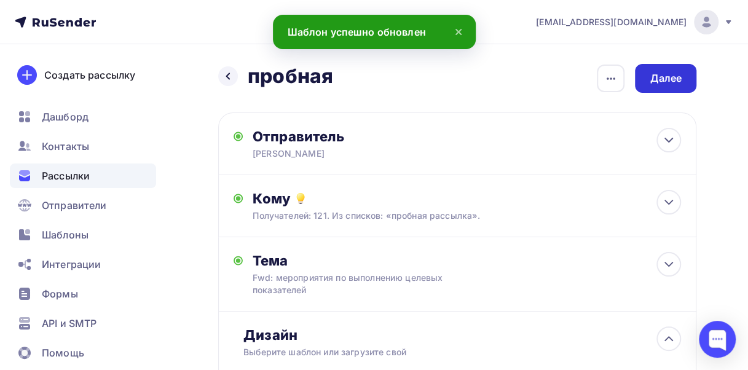
click at [667, 73] on div "Далее" at bounding box center [666, 78] width 32 height 14
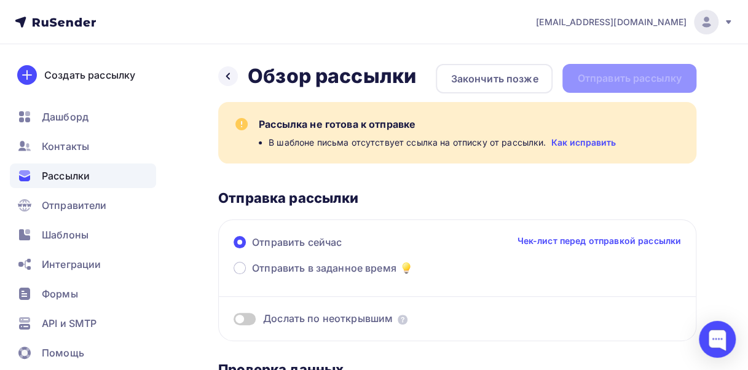
click at [574, 140] on link "Как исправить" at bounding box center [583, 142] width 65 height 12
click at [230, 75] on icon at bounding box center [228, 76] width 10 height 10
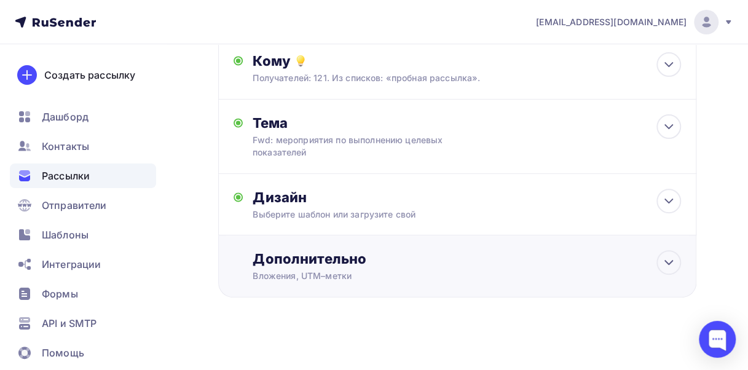
scroll to position [145, 0]
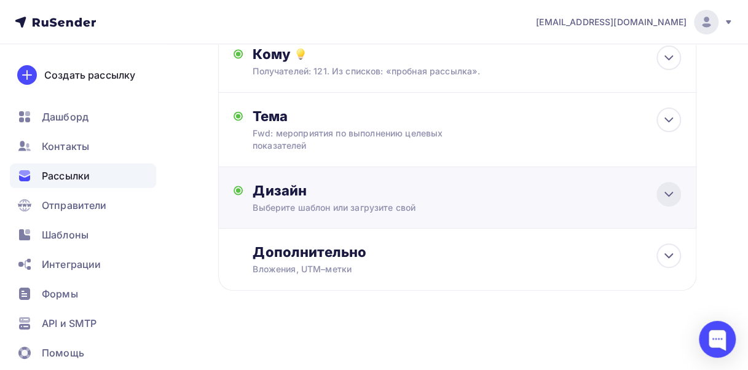
click at [664, 193] on icon at bounding box center [668, 194] width 15 height 15
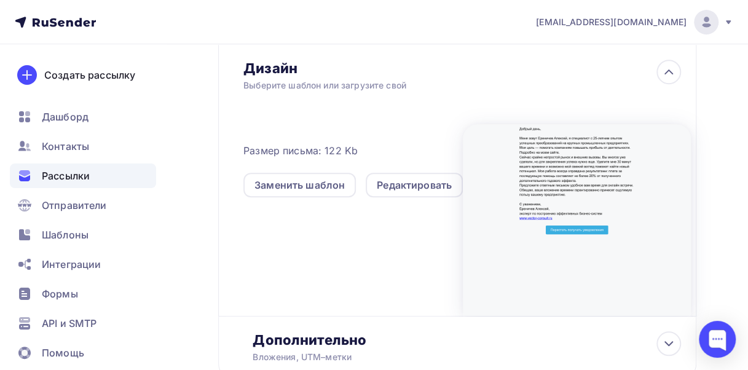
scroll to position [268, 0]
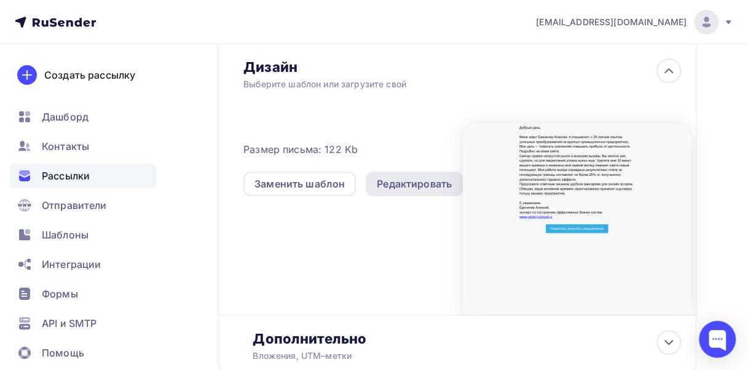
click at [411, 185] on div "Редактировать" at bounding box center [414, 183] width 75 height 15
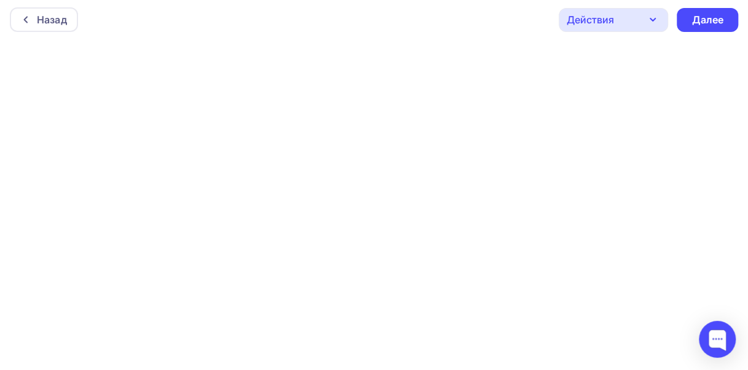
scroll to position [3, 0]
click at [482, 13] on div "Назад Действия Отправить тестовое письмо Предпросмотр Сохранить в Мои шаблоны В…" at bounding box center [374, 19] width 748 height 44
click at [701, 17] on div "Далее" at bounding box center [708, 19] width 32 height 14
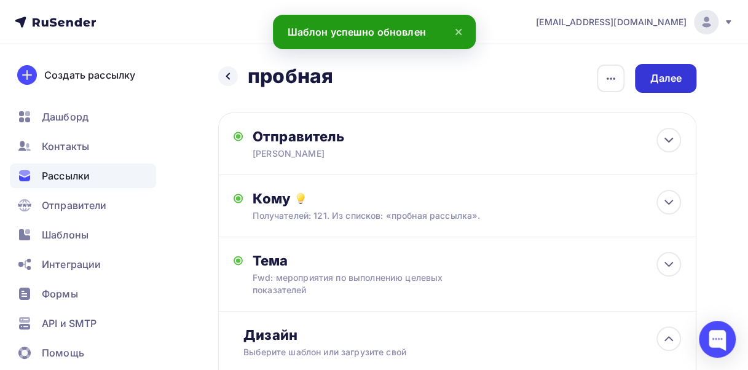
click at [666, 78] on div "Далее" at bounding box center [666, 78] width 32 height 14
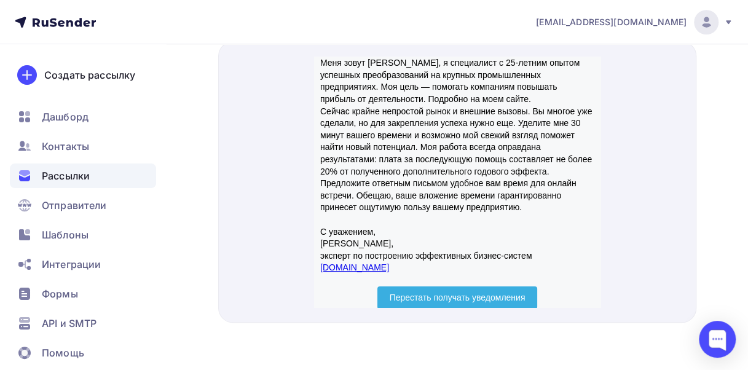
scroll to position [37, 0]
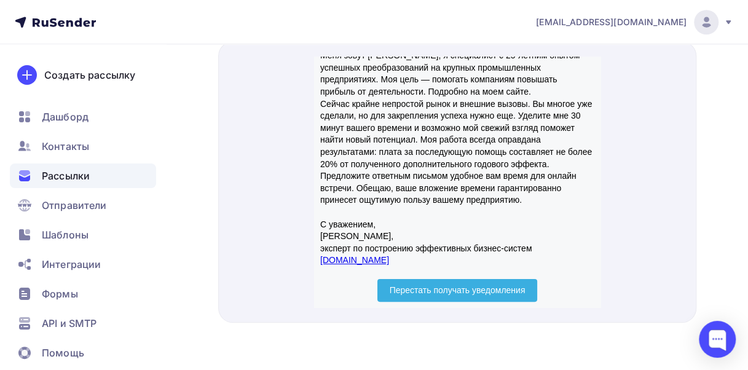
drag, startPoint x: 596, startPoint y: 176, endPoint x: 915, endPoint y: 273, distance: 333.3
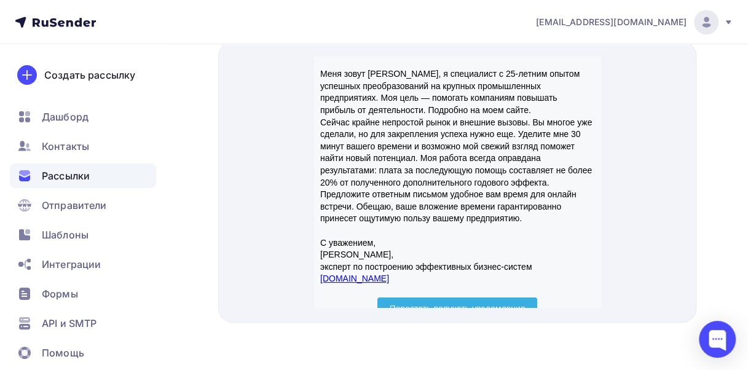
scroll to position [0, 0]
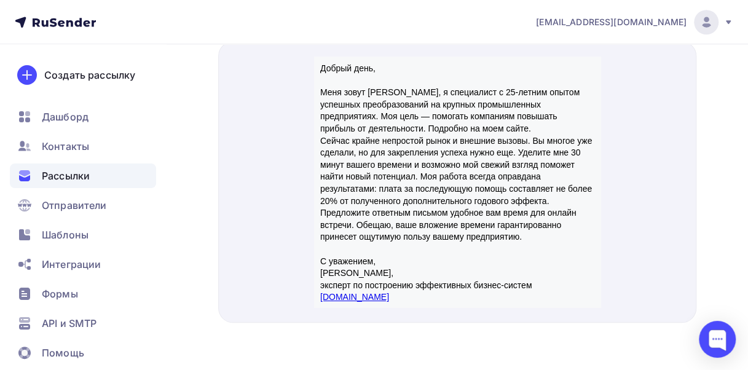
drag, startPoint x: 595, startPoint y: 214, endPoint x: 933, endPoint y: 184, distance: 338.8
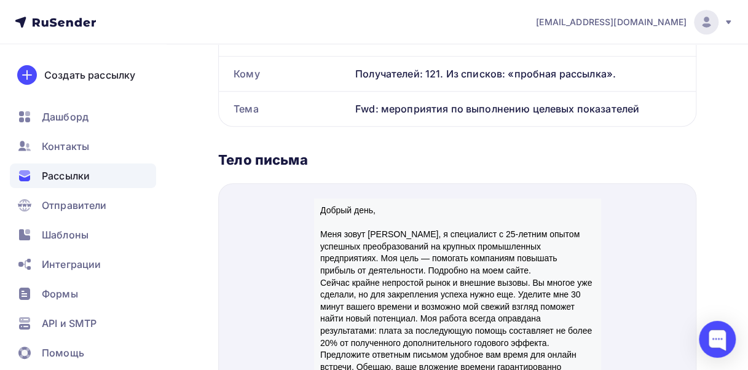
scroll to position [391, 0]
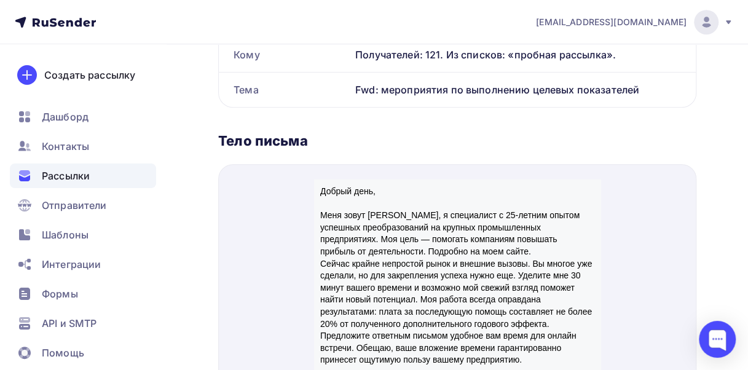
click at [408, 247] on p "Меня зовут Ереничев Алексей, я специалист с 25-летним опытом успешных преобразо…" at bounding box center [457, 273] width 274 height 157
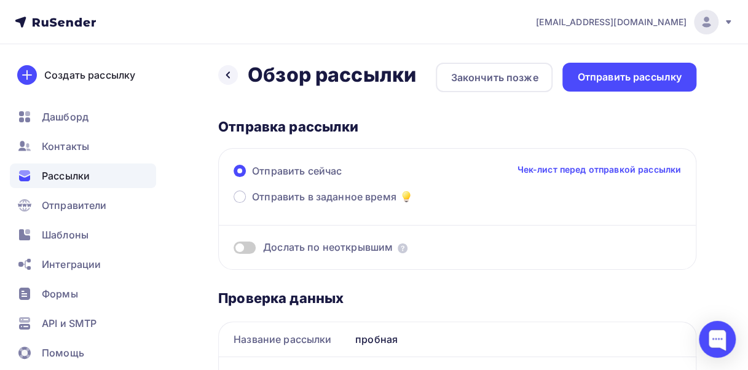
scroll to position [0, 0]
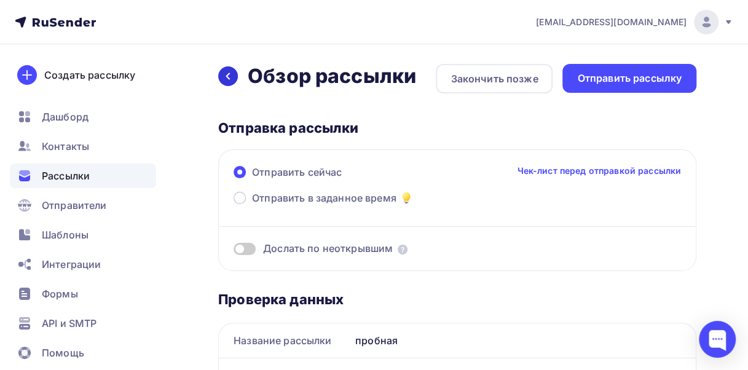
click at [225, 77] on icon at bounding box center [228, 76] width 10 height 10
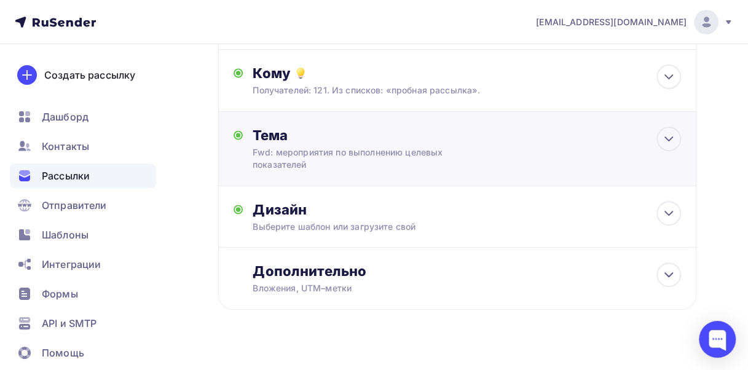
scroll to position [145, 0]
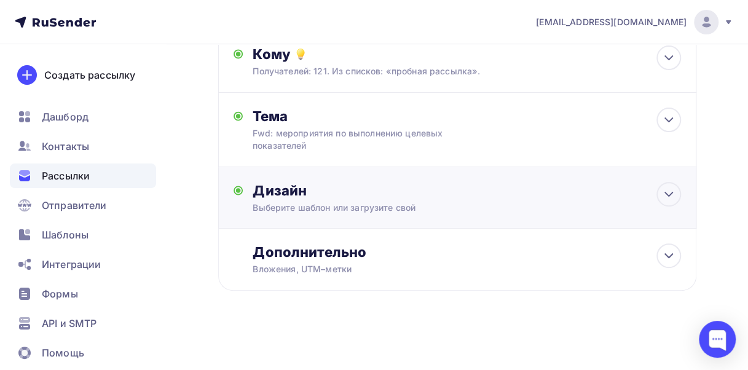
click at [338, 208] on div "Выберите шаблон или загрузите свой" at bounding box center [445, 208] width 385 height 12
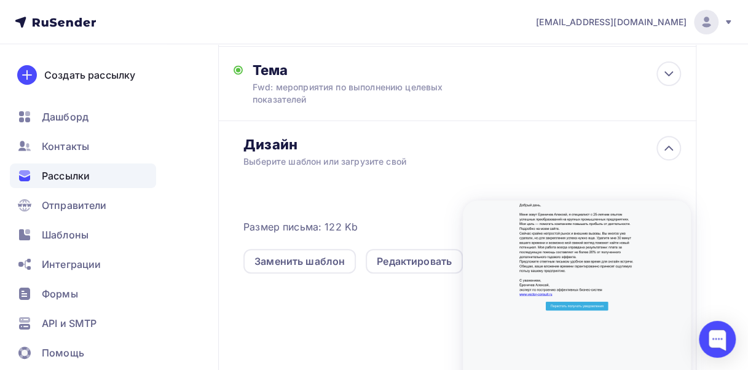
scroll to position [268, 0]
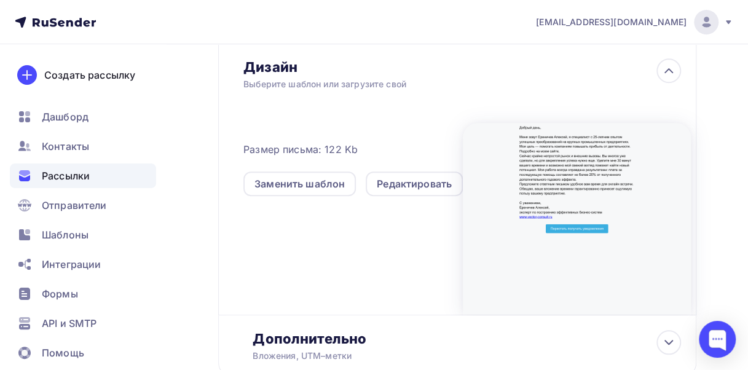
click at [546, 155] on div at bounding box center [577, 219] width 228 height 192
click at [399, 180] on div "Редактировать" at bounding box center [414, 183] width 75 height 15
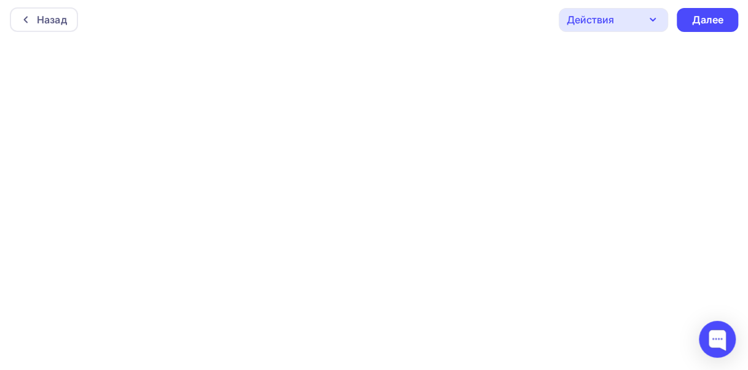
scroll to position [3, 0]
click at [708, 18] on div "Далее" at bounding box center [708, 19] width 32 height 14
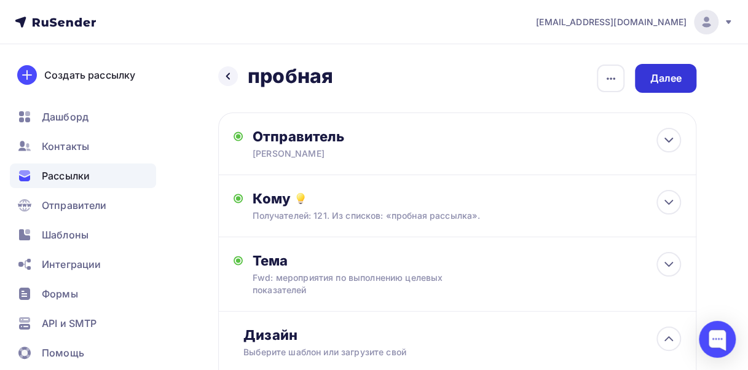
click at [663, 74] on div "Далее" at bounding box center [666, 78] width 32 height 14
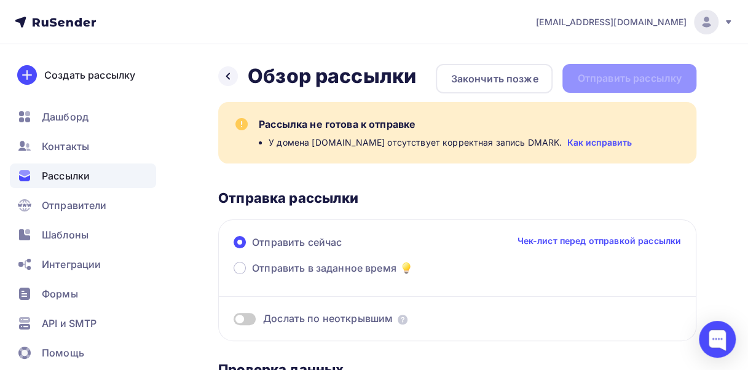
click at [588, 138] on link "Как исправить" at bounding box center [599, 142] width 65 height 12
click at [73, 117] on span "Дашборд" at bounding box center [65, 116] width 47 height 15
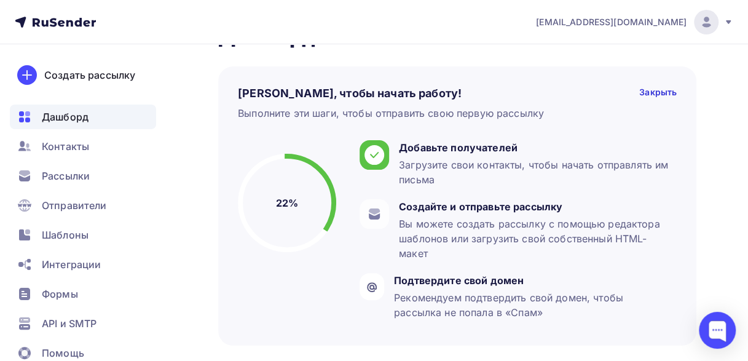
scroll to position [61, 0]
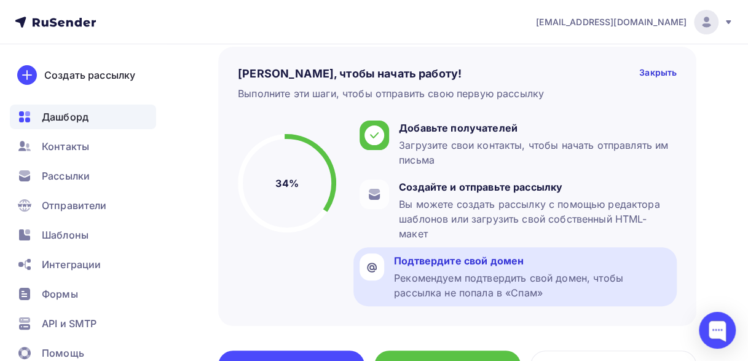
click at [430, 271] on div "Рекомендуем подтвердить свой домен, чтобы рассылка не попала в «Спам»" at bounding box center [532, 285] width 277 height 30
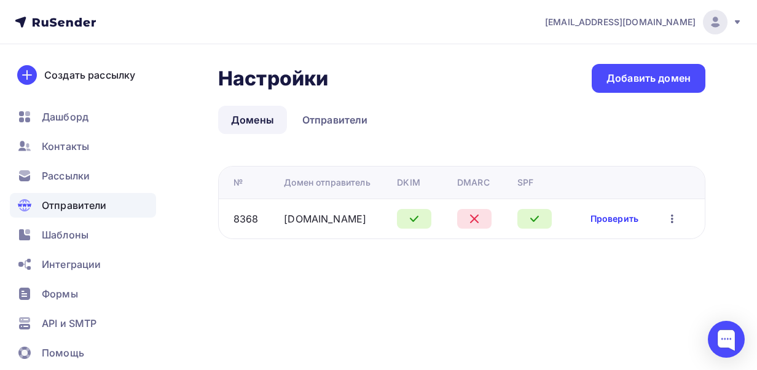
click at [615, 218] on link "Проверить" at bounding box center [615, 219] width 48 height 12
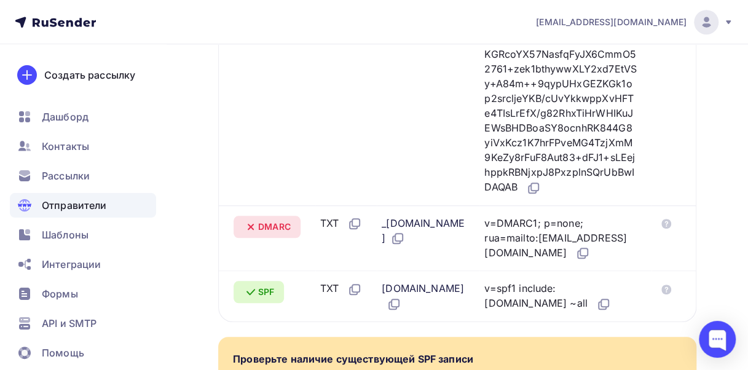
scroll to position [492, 0]
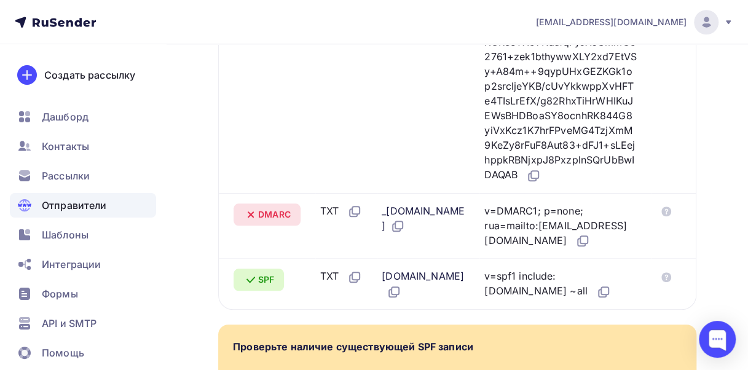
drag, startPoint x: 502, startPoint y: 239, endPoint x: 582, endPoint y: 266, distance: 83.8
click at [582, 249] on div "v=DMARC1; p=none; rua=mailto:postmaster@mx1.rusender-mail.ru" at bounding box center [560, 225] width 152 height 45
copy div "v=DMARC1; p=none; rua=mailto:postmaster@mx1.rusender-mail.ru"
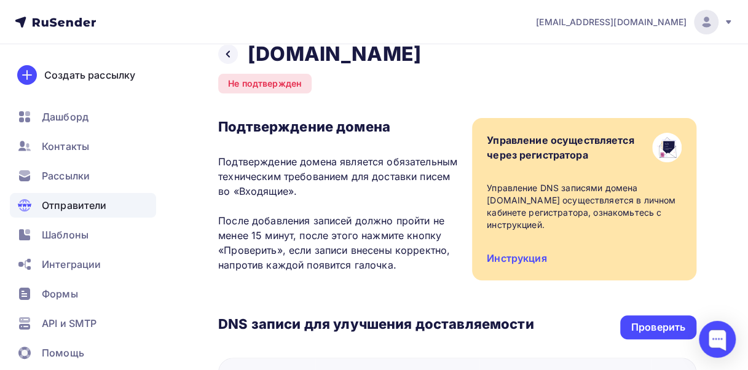
scroll to position [0, 0]
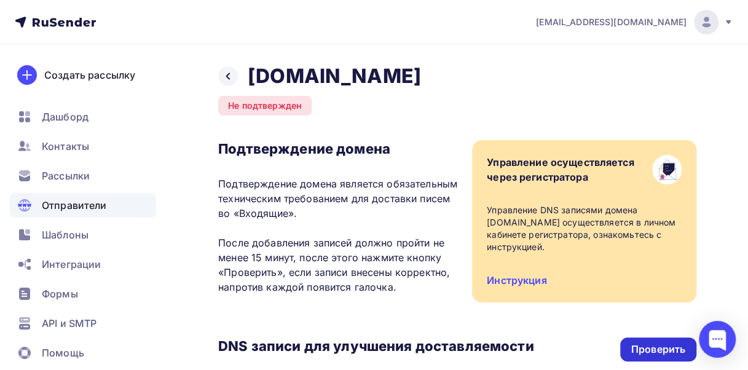
click at [649, 350] on div "Проверить" at bounding box center [658, 349] width 54 height 14
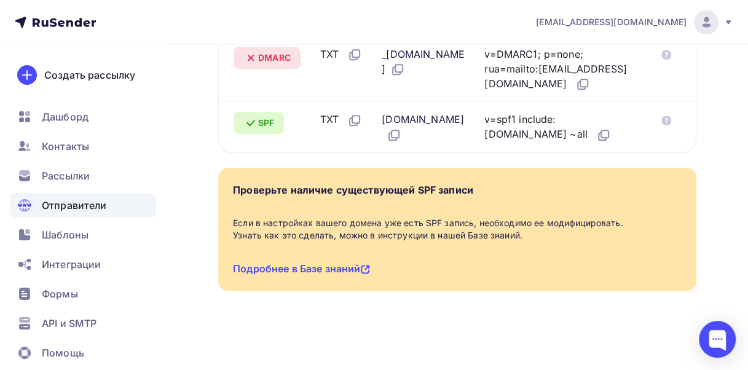
scroll to position [676, 0]
click at [267, 55] on span "DMARC" at bounding box center [274, 58] width 33 height 12
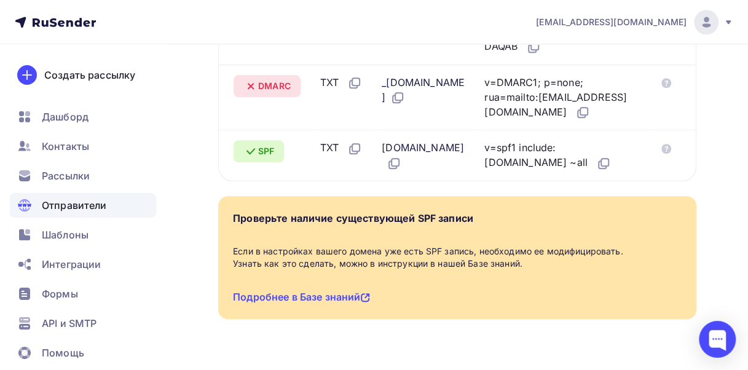
scroll to position [553, 0]
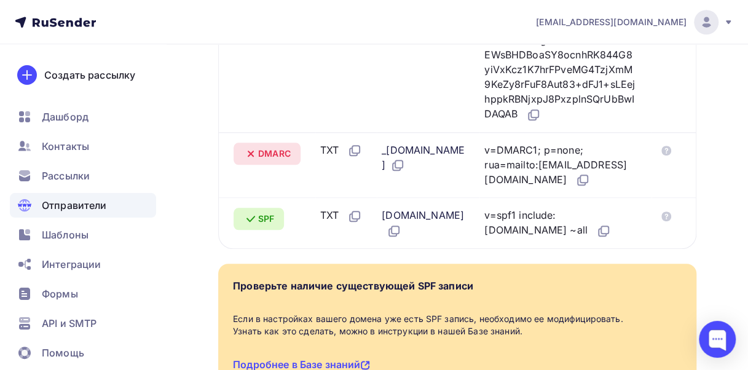
click at [393, 173] on div "_dmarc.vector-consult.ru" at bounding box center [423, 158] width 83 height 31
click at [272, 160] on span "DMARC" at bounding box center [274, 154] width 33 height 12
click at [668, 156] on icon at bounding box center [666, 151] width 10 height 10
click at [405, 173] on icon at bounding box center [397, 165] width 15 height 15
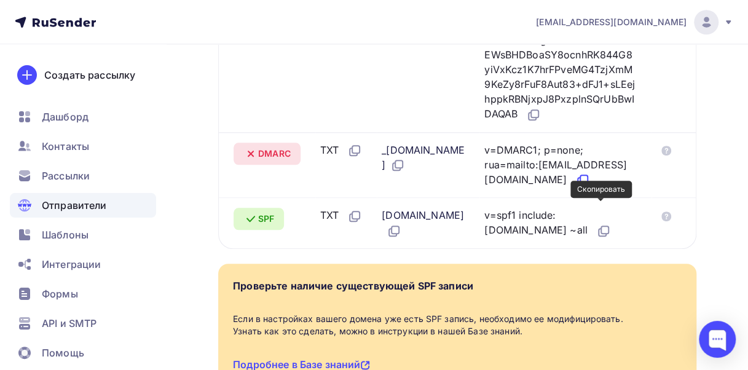
click at [590, 188] on icon at bounding box center [582, 180] width 15 height 15
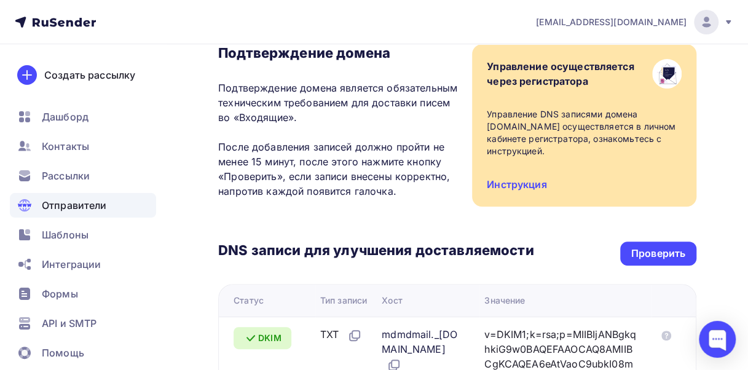
scroll to position [184, 0]
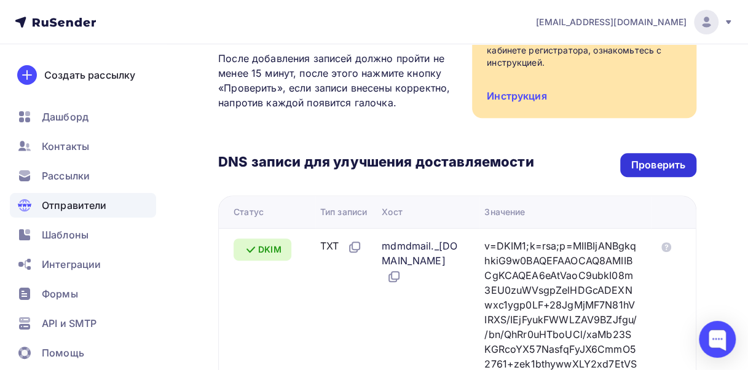
click at [652, 164] on div "Проверить" at bounding box center [658, 165] width 54 height 14
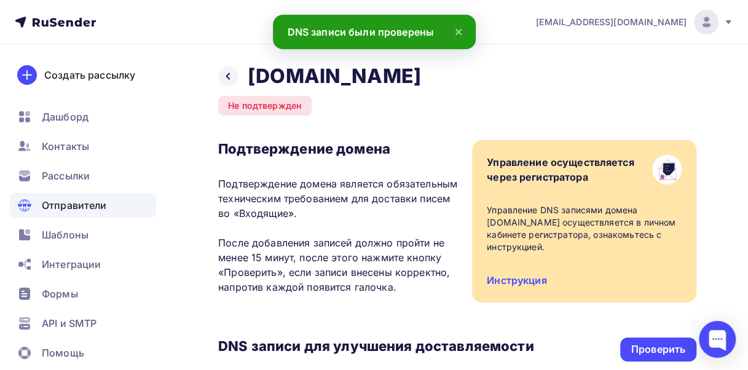
scroll to position [0, 0]
click at [665, 347] on div "Проверить" at bounding box center [658, 349] width 54 height 14
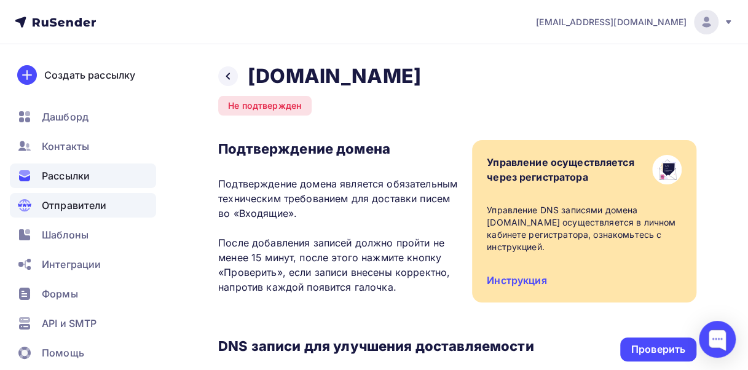
click at [74, 172] on span "Рассылки" at bounding box center [66, 175] width 48 height 15
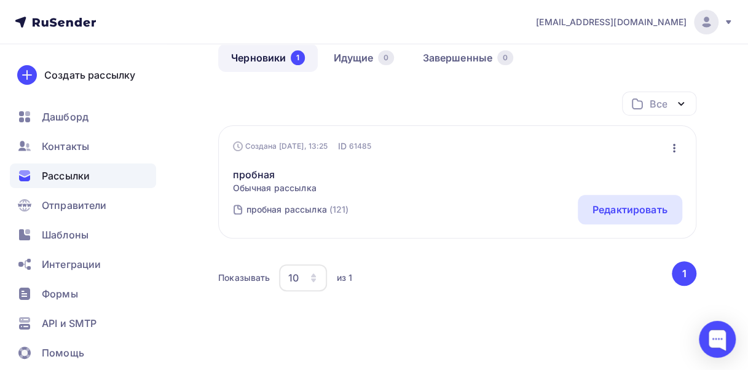
scroll to position [123, 0]
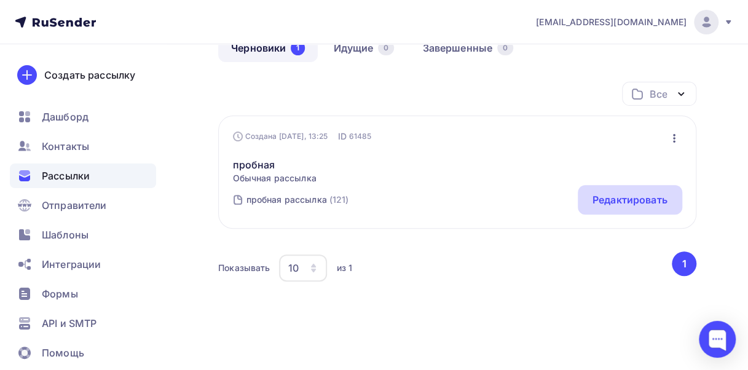
click at [611, 200] on div "Редактировать" at bounding box center [630, 199] width 75 height 15
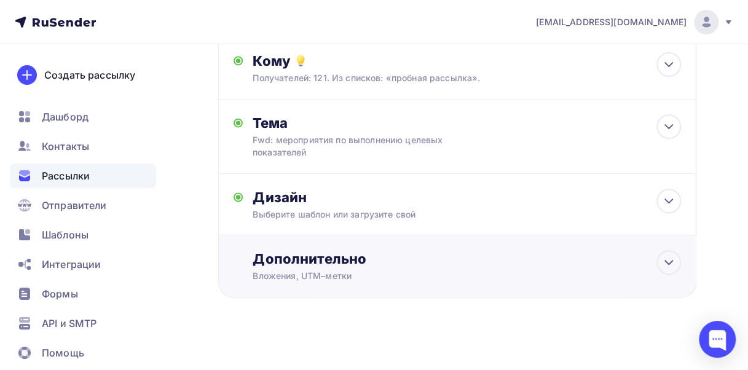
scroll to position [145, 0]
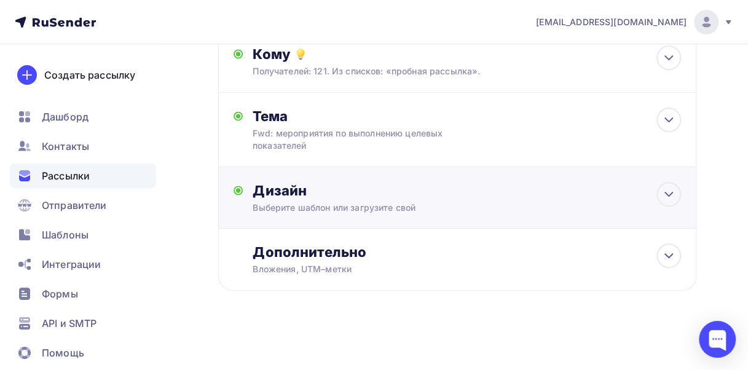
click at [342, 199] on div "Дизайн Выберите шаблон или загрузите свой Размер письма: 122 Kb Заменить шаблон…" at bounding box center [467, 198] width 428 height 32
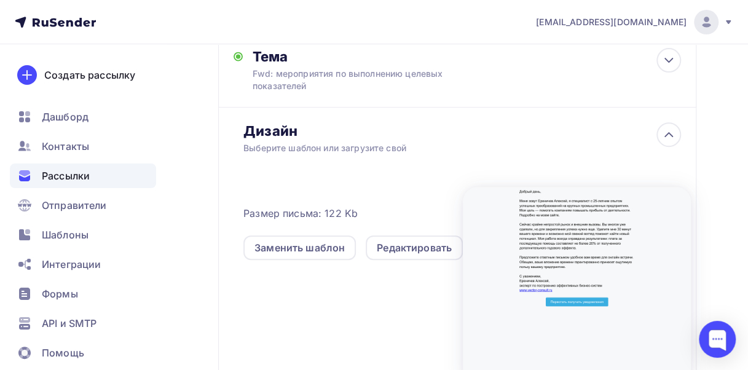
scroll to position [330, 0]
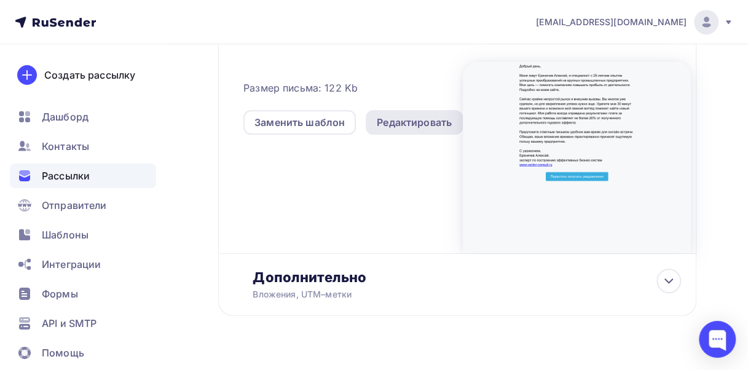
click at [408, 125] on div "Редактировать" at bounding box center [414, 122] width 75 height 15
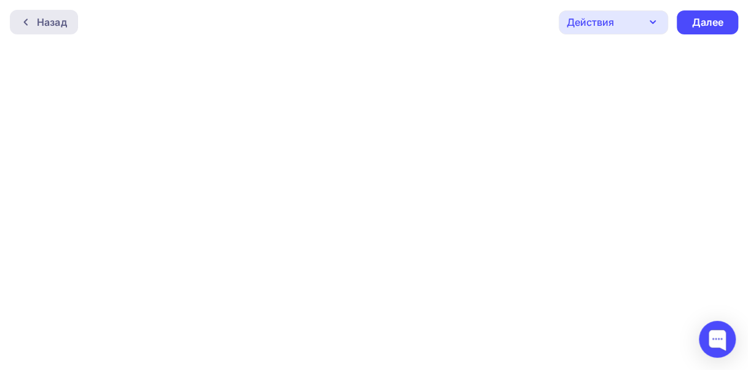
click at [36, 14] on div "Назад" at bounding box center [44, 22] width 68 height 25
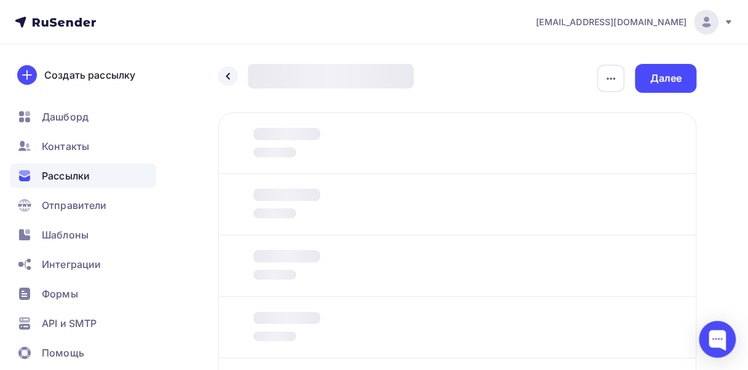
scroll to position [129, 0]
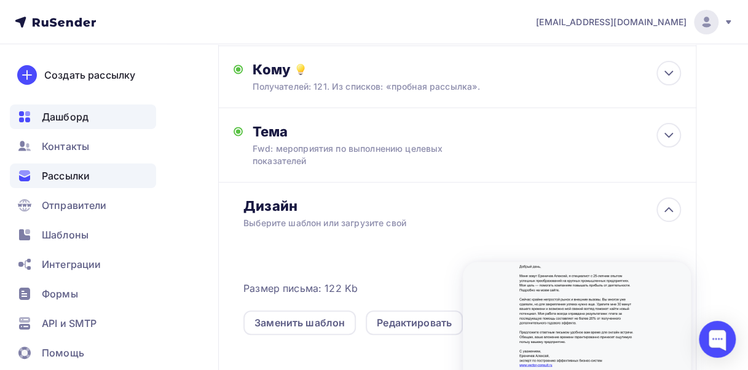
click at [60, 118] on span "Дашборд" at bounding box center [65, 116] width 47 height 15
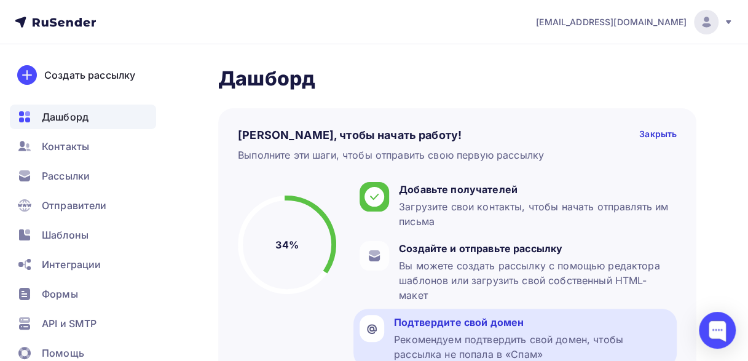
click at [466, 326] on div "Подтвердите свой домен" at bounding box center [532, 322] width 277 height 15
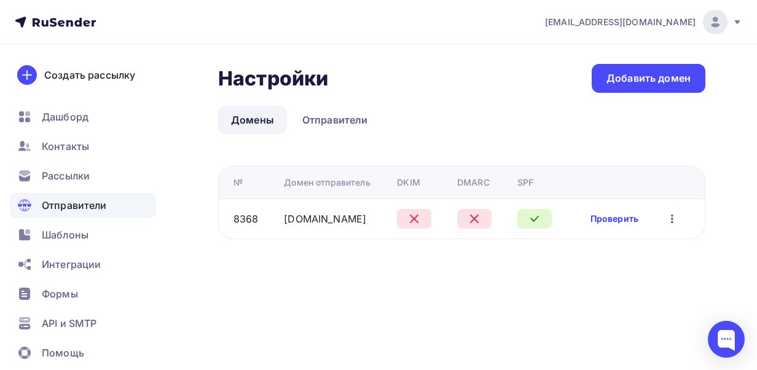
click at [621, 213] on link "Проверить" at bounding box center [615, 219] width 48 height 12
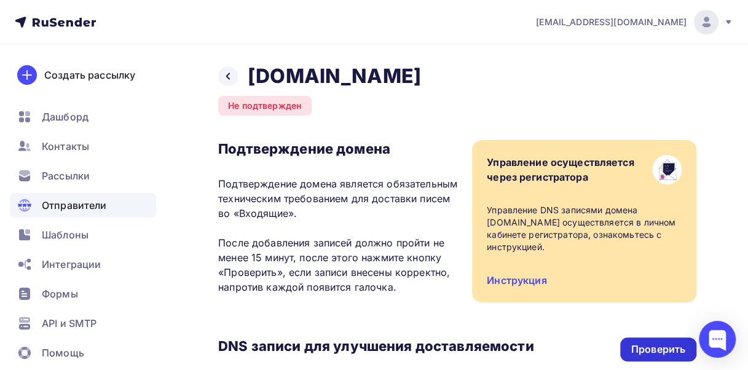
click at [656, 350] on div "Проверить" at bounding box center [658, 349] width 54 height 14
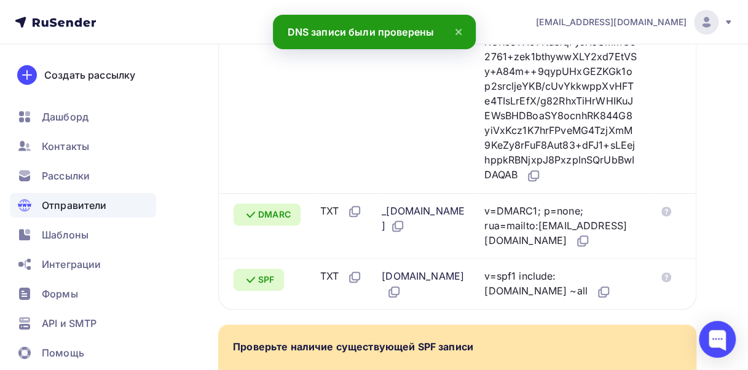
scroll to position [676, 0]
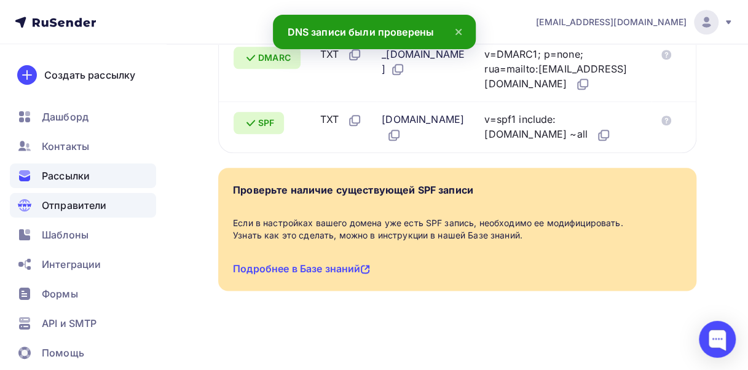
click at [66, 176] on span "Рассылки" at bounding box center [66, 175] width 48 height 15
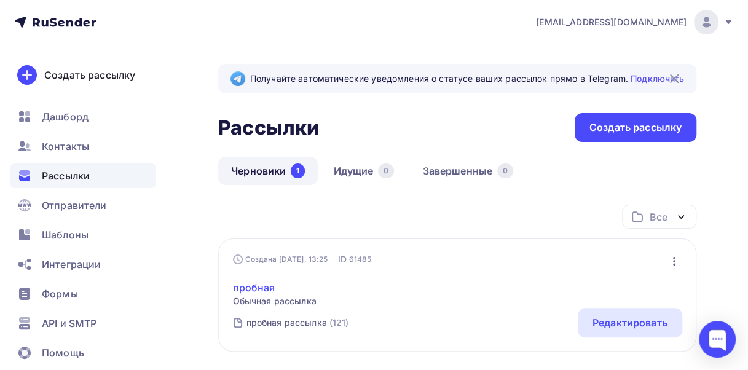
click at [245, 286] on link "пробная" at bounding box center [275, 287] width 84 height 15
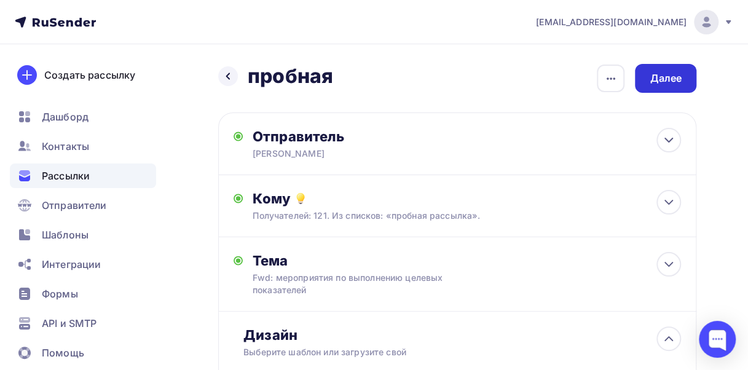
click at [674, 76] on div "Далее" at bounding box center [666, 78] width 32 height 14
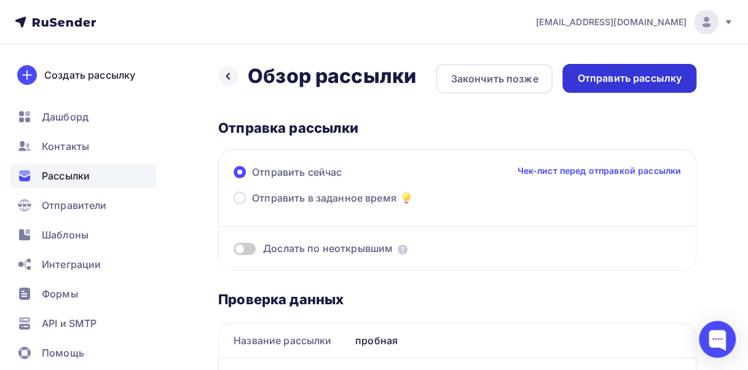
click at [641, 75] on div "Отправить рассылку" at bounding box center [629, 78] width 105 height 14
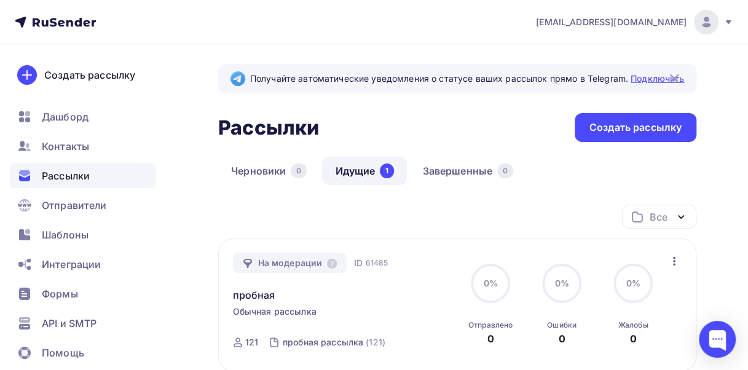
click at [640, 79] on link "Подключить" at bounding box center [657, 78] width 53 height 10
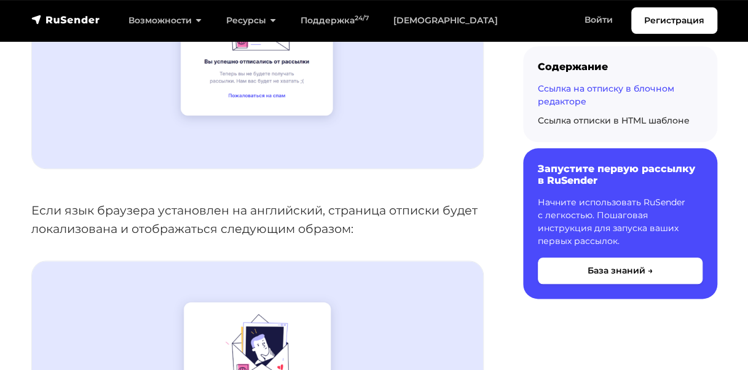
scroll to position [307, 0]
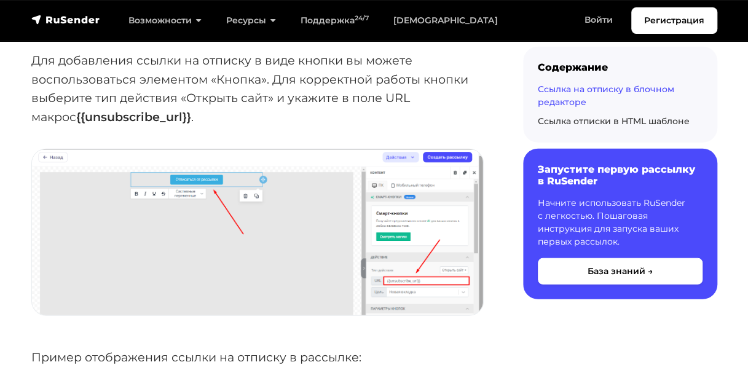
scroll to position [1475, 0]
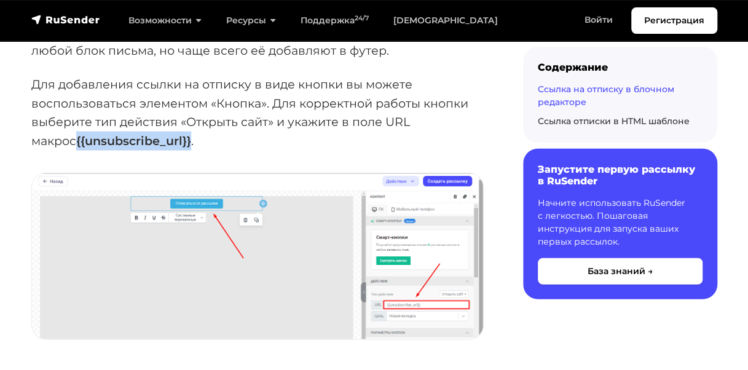
drag, startPoint x: 27, startPoint y: 140, endPoint x: 144, endPoint y: 141, distance: 116.8
click at [144, 141] on div "Ссылка на отписку в блочном редакторе При редактировании или создании шаблона п…" at bounding box center [257, 308] width 467 height 3118
drag, startPoint x: 144, startPoint y: 141, endPoint x: 94, endPoint y: 136, distance: 50.0
copy strong "{{unsubscribe_url}}"
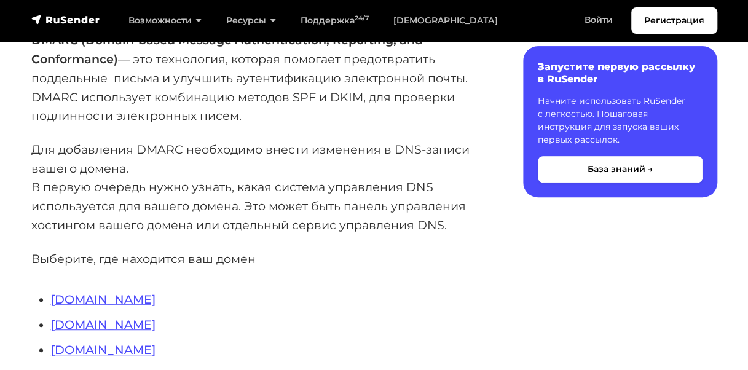
scroll to position [246, 0]
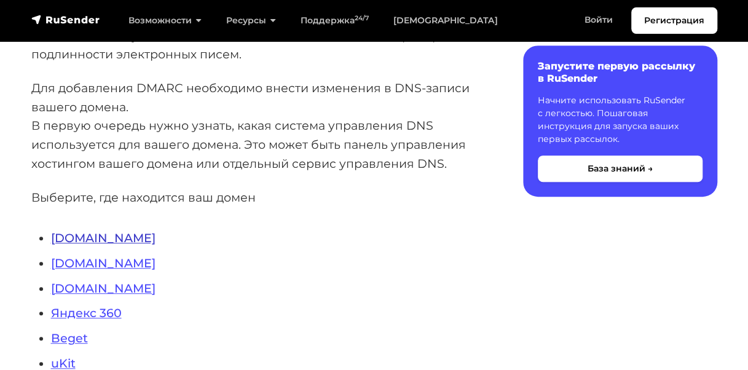
click at [71, 237] on link "Reg.ru" at bounding box center [103, 238] width 105 height 15
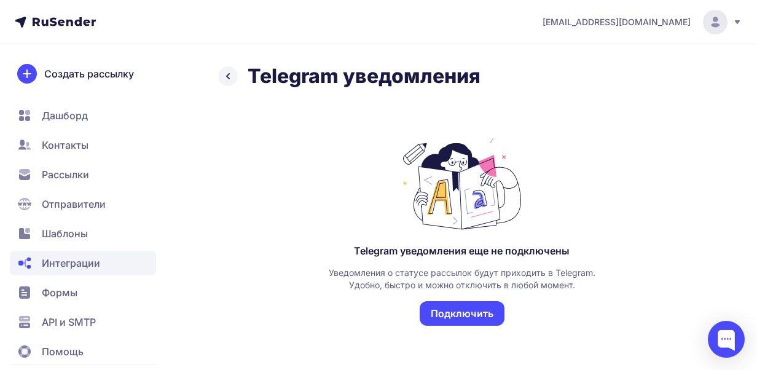
click at [465, 312] on button "Подключить" at bounding box center [462, 313] width 85 height 25
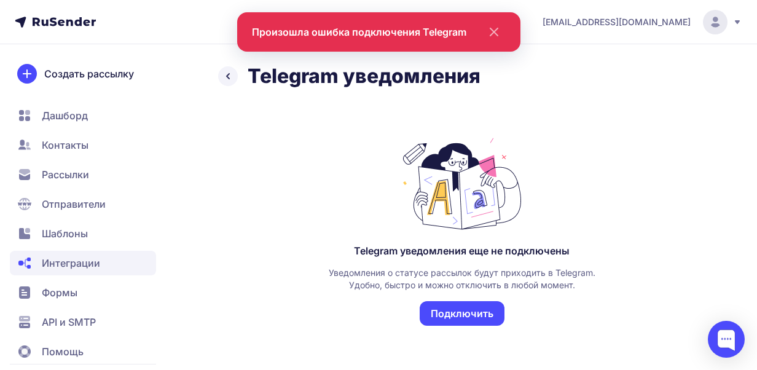
click at [492, 31] on icon "close" at bounding box center [494, 31] width 7 height 7
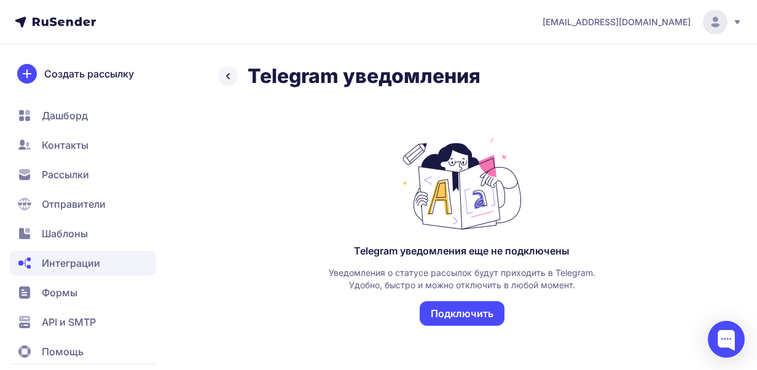
click at [476, 310] on button "Подключить" at bounding box center [462, 313] width 85 height 25
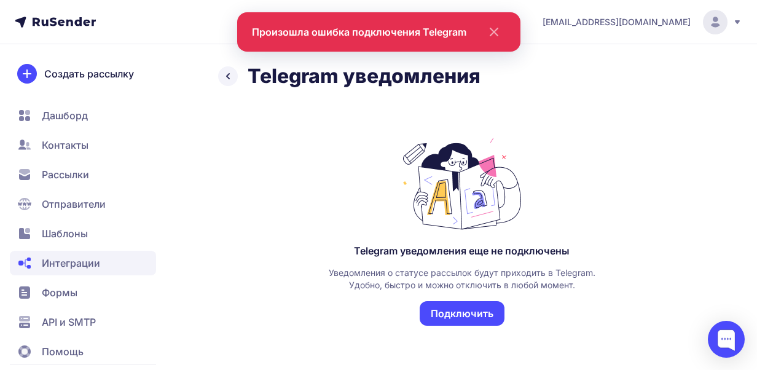
click at [492, 31] on icon "close" at bounding box center [494, 31] width 7 height 7
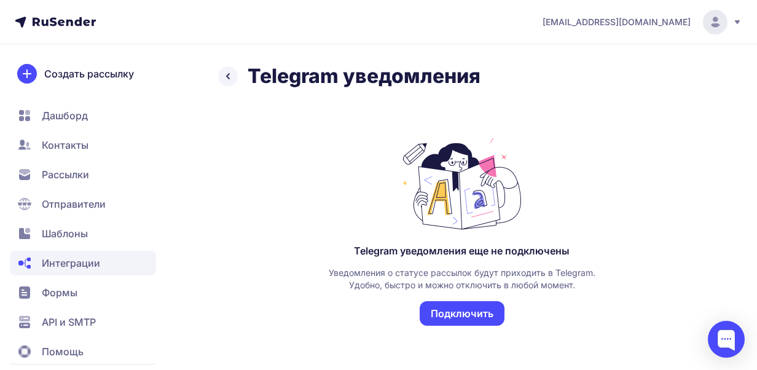
click at [57, 114] on span "Дашборд" at bounding box center [65, 115] width 46 height 15
